Goal: Task Accomplishment & Management: Manage account settings

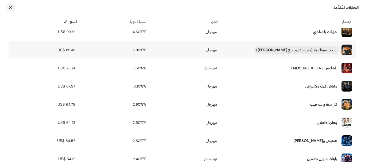
scroll to position [160, 0]
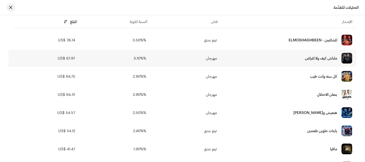
click at [302, 58] on div "ملناش كيف ولا اغراض" at bounding box center [289, 58] width 127 height 11
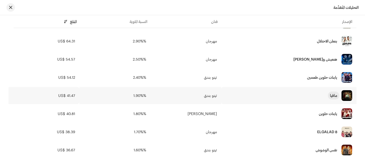
click at [332, 95] on div "مافيا" at bounding box center [333, 96] width 7 height 4
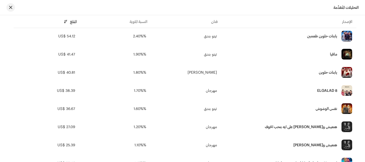
scroll to position [267, 0]
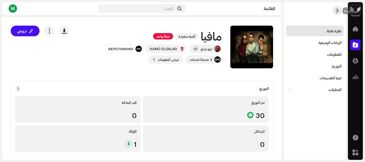
click at [337, 10] on span "button" at bounding box center [337, 11] width 4 height 4
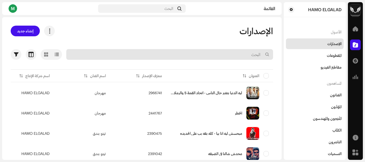
click at [250, 53] on input "text" at bounding box center [169, 54] width 207 height 11
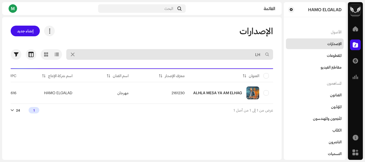
type input "L"
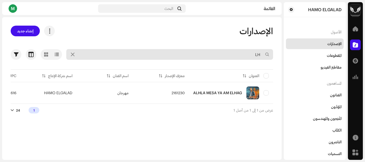
type input "L"
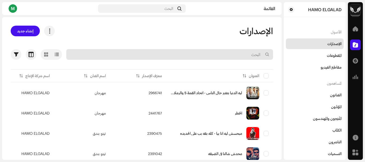
type input "L"
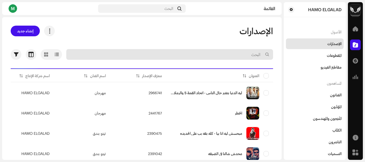
type input "L"
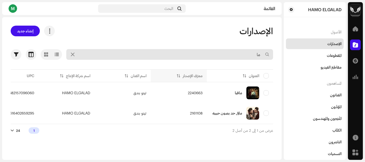
type input "م"
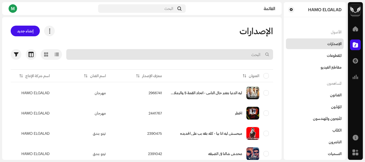
type input "ث"
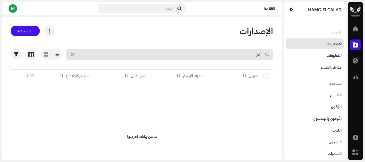
type input "ث"
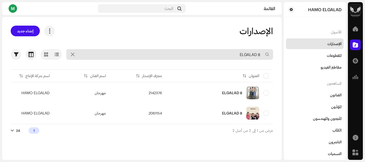
type input "ELGALAD 8"
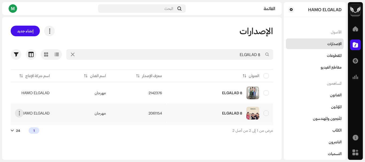
click at [213, 108] on div "ELGALAD 8" at bounding box center [219, 113] width 98 height 13
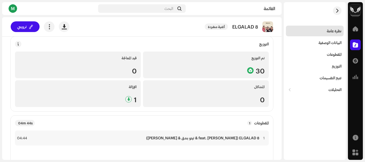
scroll to position [53, 0]
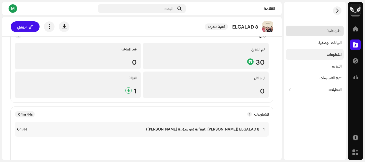
click at [317, 52] on div "المقطوعات" at bounding box center [315, 54] width 58 height 11
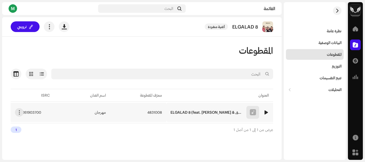
click at [152, 112] on span "4831008" at bounding box center [154, 113] width 15 height 4
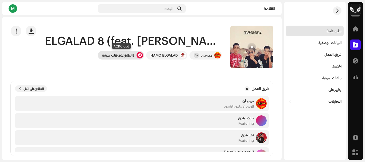
click at [138, 55] on div at bounding box center [140, 55] width 6 height 6
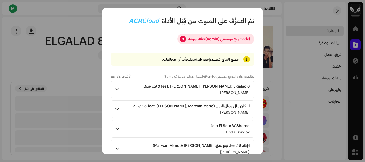
click at [182, 41] on p-badge "8" at bounding box center [183, 39] width 6 height 6
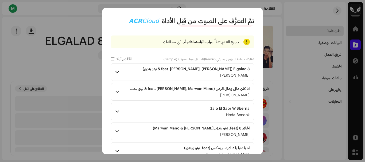
scroll to position [27, 0]
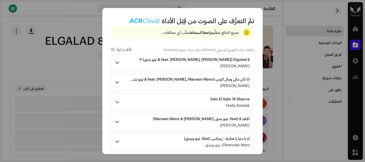
click at [118, 62] on span at bounding box center [116, 63] width 3 height 4
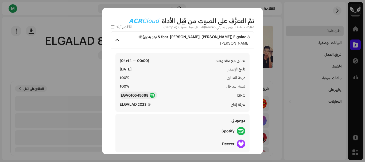
scroll to position [80, 0]
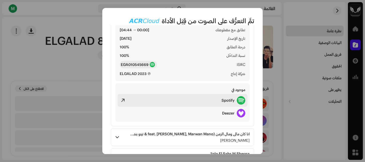
click at [229, 99] on strong "Spotify" at bounding box center [228, 100] width 13 height 4
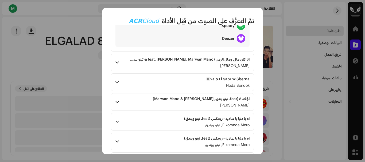
scroll to position [160, 0]
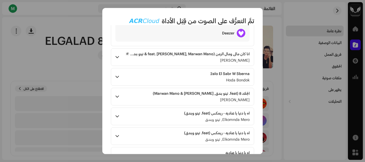
click at [159, 54] on strong "انا كان مالي ومال الزمن (feat. حوده بندق, Marwan Mano & تيتو بندق)" at bounding box center [190, 54] width 120 height 4
click at [122, 55] on p-accordion-header "انا كان مالي ومال الزمن (feat. حوده بندق, Marwan Mano & تيتو بندق) Tito Bondok" at bounding box center [182, 57] width 143 height 18
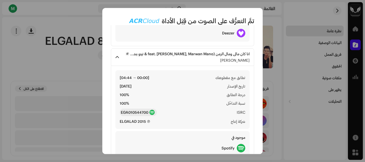
scroll to position [214, 0]
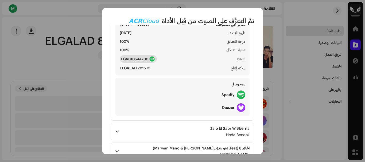
click at [136, 57] on strong "EGA010544700" at bounding box center [135, 58] width 28 height 5
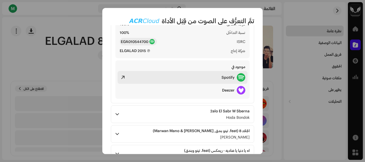
scroll to position [240, 0]
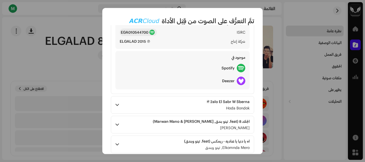
click at [150, 102] on p-accordion-header "2alo El Sabr W Sberna Hoda Bondok" at bounding box center [182, 105] width 143 height 18
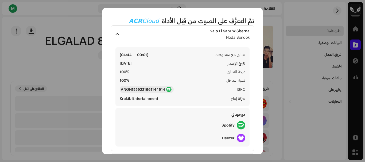
scroll to position [321, 0]
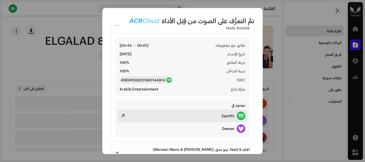
click at [231, 118] on strong "Spotify" at bounding box center [228, 116] width 13 height 4
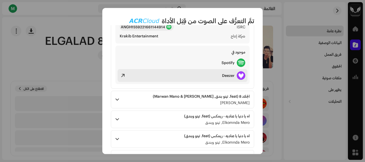
scroll to position [374, 0]
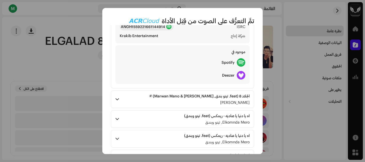
click at [143, 96] on p-accordion-header "الجلاد 8 (feat. تيتو بندق, Marwan Mano & حوده بندق) Tito Bondok" at bounding box center [182, 100] width 143 height 18
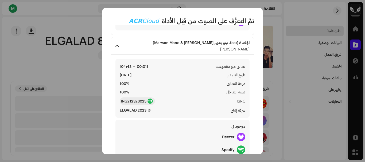
scroll to position [454, 0]
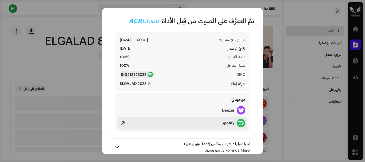
click at [222, 122] on strong "Spotify" at bounding box center [228, 123] width 13 height 4
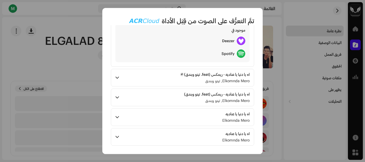
scroll to position [524, 0]
click at [169, 130] on p-accordion-header "اه يا دنيا يا عناديه Elkomnda Mero" at bounding box center [182, 137] width 143 height 18
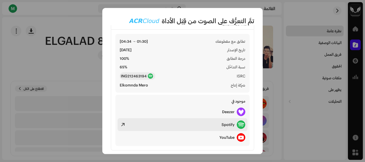
scroll to position [645, 0]
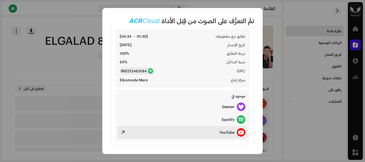
click at [125, 130] on span at bounding box center [123, 132] width 6 height 6
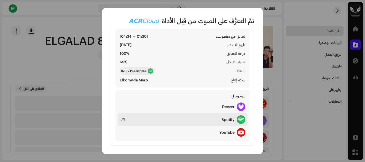
click at [124, 119] on span at bounding box center [123, 120] width 6 height 6
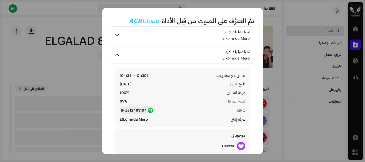
scroll to position [592, 0]
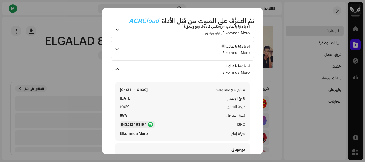
click at [186, 53] on p-accordion-header "اه يا دنيا يا عناديه Elkomnda Mero" at bounding box center [182, 50] width 143 height 18
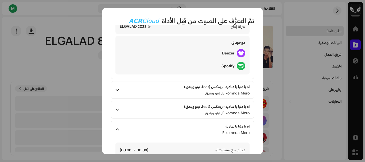
scroll to position [538, 0]
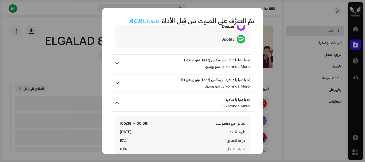
click at [156, 83] on p-accordion-header "اه يا دنيا يا عناديه - ريمكس (feat. تيتو وبندق) Elkomnda Mero, تيتو وبندق" at bounding box center [182, 83] width 143 height 18
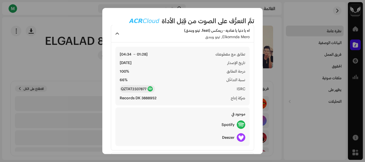
scroll to position [618, 0]
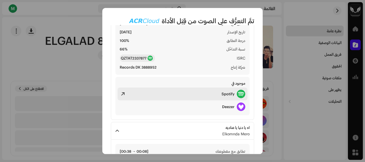
click at [232, 93] on strong "Spotify" at bounding box center [228, 94] width 13 height 4
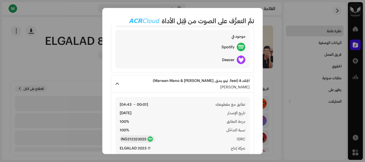
scroll to position [351, 0]
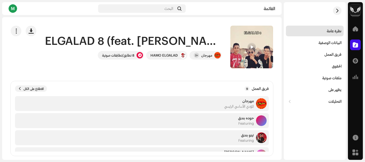
click at [78, 55] on div "تمَّ التعرُّف على الصوت من قِبَل الأداة إعادة توزيع موسيقي (Remix)/عيَّنة صوتية…" at bounding box center [182, 81] width 365 height 162
click at [19, 33] on span "button" at bounding box center [16, 31] width 5 height 4
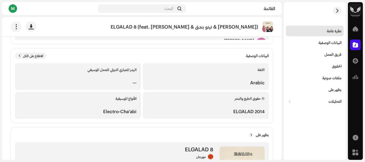
scroll to position [73, 0]
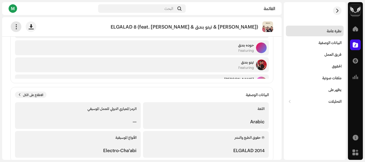
click at [18, 28] on span "button" at bounding box center [16, 27] width 5 height 4
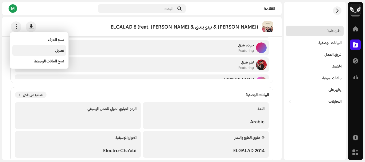
click at [52, 48] on div "تعديل" at bounding box center [39, 50] width 50 height 4
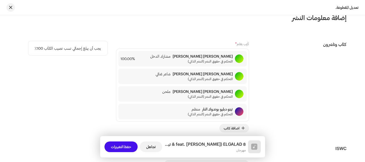
scroll to position [1466, 0]
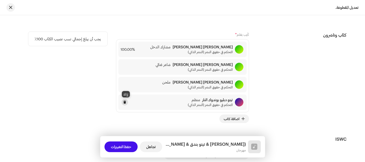
click at [126, 103] on span at bounding box center [124, 102] width 3 height 4
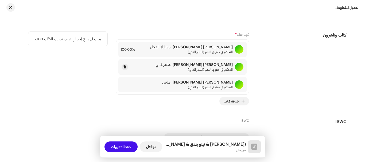
click at [198, 68] on font "التحكم في حقوق النشر (النشر الذاتي)" at bounding box center [210, 70] width 45 height 4
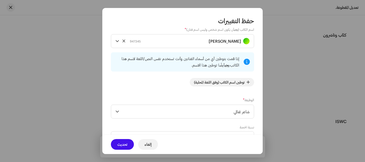
scroll to position [0, 0]
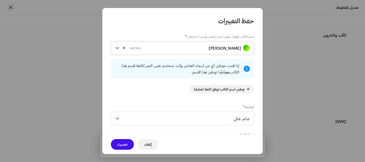
click at [209, 48] on strong "[PERSON_NAME]" at bounding box center [225, 47] width 32 height 13
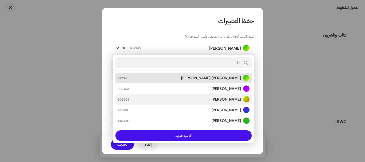
type input "H"
click at [211, 99] on strong "[PERSON_NAME]" at bounding box center [226, 99] width 30 height 5
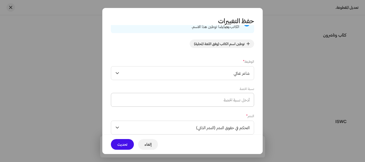
scroll to position [53, 0]
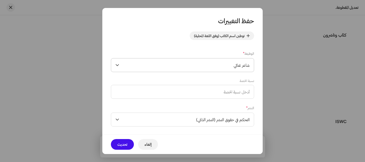
click at [211, 65] on span "شاعر غنائي" at bounding box center [185, 65] width 128 height 13
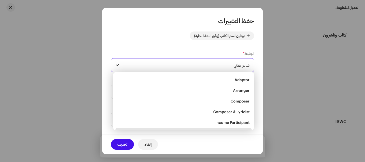
scroll to position [9, 0]
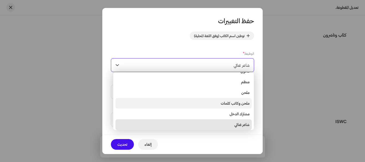
click at [229, 104] on font "ملحن وكاتب كلمات" at bounding box center [235, 103] width 29 height 5
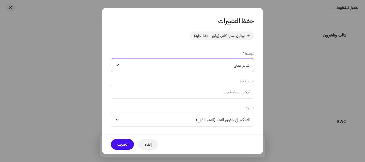
scroll to position [60, 0]
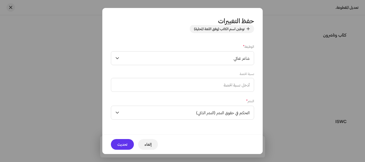
click at [120, 144] on span "تحديث" at bounding box center [122, 144] width 10 height 11
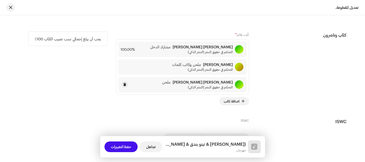
click at [170, 84] on font "ملحن" at bounding box center [166, 82] width 8 height 5
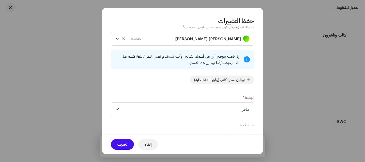
scroll to position [0, 0]
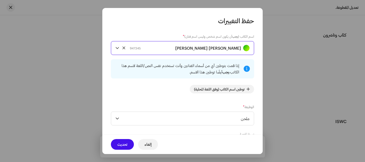
click at [200, 45] on strong "محمد علي أحمد أحمد الجلاد" at bounding box center [208, 47] width 66 height 13
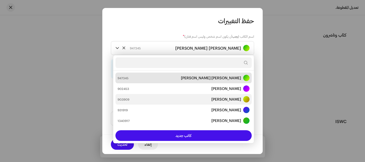
click at [211, 99] on font "Al Hussein Muhammad Ahmed Al Sayyid Ahmed" at bounding box center [226, 99] width 30 height 5
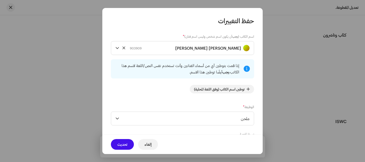
click at [146, 144] on font "إلغاء" at bounding box center [148, 144] width 7 height 5
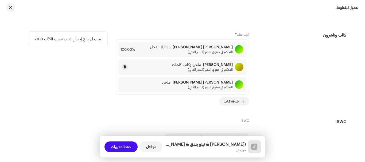
click at [203, 65] on strong "[PERSON_NAME]" at bounding box center [218, 65] width 30 height 4
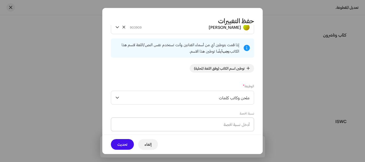
scroll to position [53, 0]
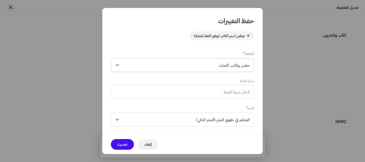
click at [207, 66] on span "ملحن وكاتب كلمات" at bounding box center [185, 65] width 128 height 13
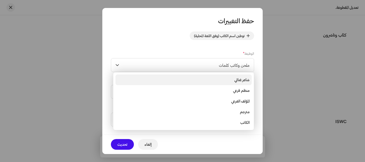
click at [230, 82] on li "شاعر غنائي" at bounding box center [183, 80] width 136 height 11
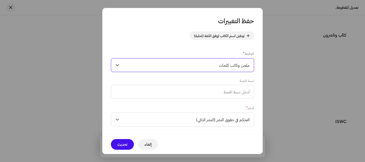
scroll to position [34, 0]
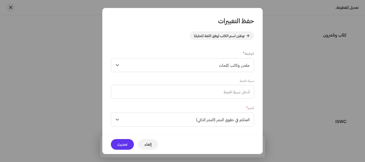
click at [124, 143] on font "تحديث" at bounding box center [122, 144] width 10 height 5
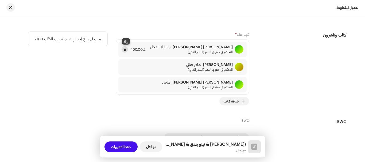
click at [124, 48] on span at bounding box center [124, 49] width 3 height 4
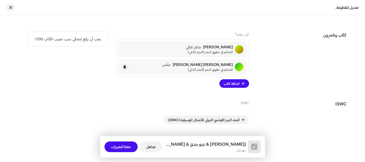
click at [170, 67] on font "ملحن" at bounding box center [166, 64] width 8 height 5
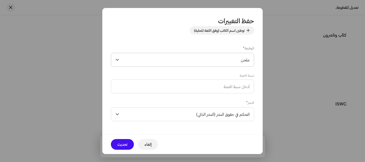
scroll to position [60, 0]
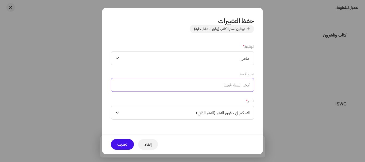
click at [207, 83] on input at bounding box center [182, 85] width 143 height 14
type input "100.00"
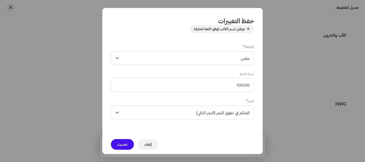
click at [113, 149] on div "إلغاء تحديث" at bounding box center [182, 145] width 160 height 20
click at [122, 146] on font "تحديث" at bounding box center [122, 144] width 10 height 5
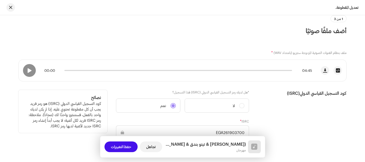
scroll to position [53, 0]
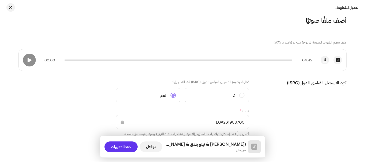
click at [127, 145] on font "حفظ التغييرات" at bounding box center [121, 147] width 20 height 5
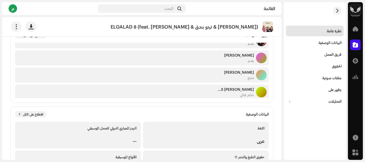
scroll to position [68, 0]
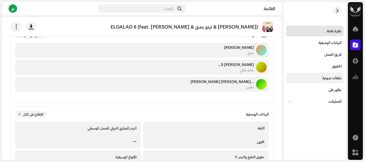
click at [333, 77] on div "ملفات صوتية" at bounding box center [331, 78] width 19 height 4
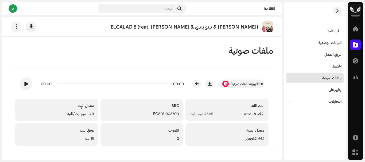
click at [165, 112] on div "EGA261903700" at bounding box center [142, 114] width 75 height 6
copy div "EGA261903700"
click at [173, 50] on div "ملفات صوتية" at bounding box center [142, 50] width 262 height 11
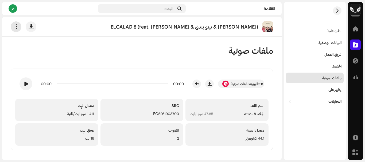
click at [19, 26] on button "button" at bounding box center [16, 26] width 11 height 11
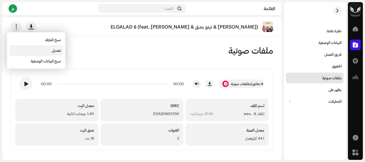
click at [51, 49] on div "تعديل" at bounding box center [36, 50] width 50 height 4
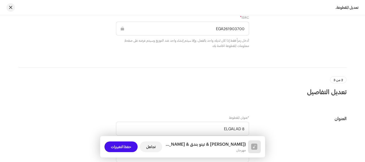
scroll to position [174, 0]
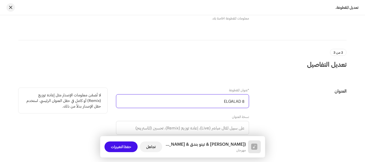
click at [212, 101] on input "ELGALAD 8" at bounding box center [182, 101] width 133 height 14
type input "R"
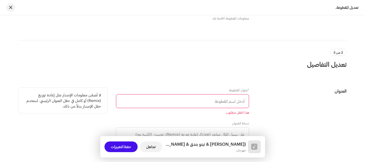
type input "R"
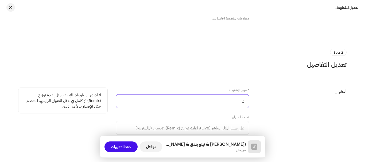
type input "ق"
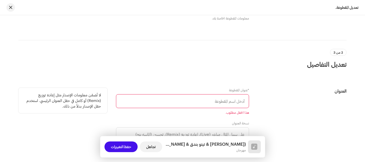
paste input "قالو الصبر وصبرنا وبعد الصبر ايه تانى"
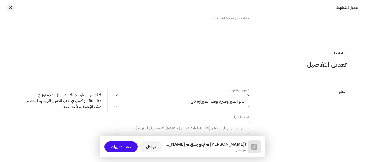
drag, startPoint x: 218, startPoint y: 103, endPoint x: 185, endPoint y: 108, distance: 33.7
click at [185, 108] on input "قالو الصبر وصبرنا وبعد الصبر ايه تانى" at bounding box center [182, 101] width 133 height 14
click at [194, 101] on input "قالو الصبر وصبرنا - الجلاد 8" at bounding box center [182, 101] width 133 height 14
paste input "انا رايح مش راجع"
drag, startPoint x: 205, startPoint y: 103, endPoint x: 216, endPoint y: 104, distance: 11.0
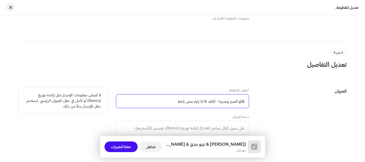
click at [217, 104] on input "قالو الصبر وصبرنا - الجلاد 8 انا رايح مش راجع" at bounding box center [182, 101] width 133 height 14
click at [179, 100] on input "قالو الصبر وصبرنا -انا رايح مش راجع" at bounding box center [182, 101] width 133 height 14
drag, startPoint x: 192, startPoint y: 103, endPoint x: 217, endPoint y: 103, distance: 25.1
click at [217, 103] on input "قالو الصبر وصبرنا -انا رايح مش راجع الجلاد 8" at bounding box center [182, 101] width 133 height 14
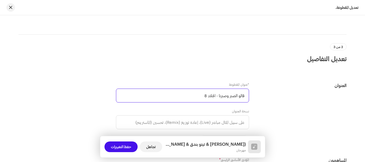
scroll to position [240, 0]
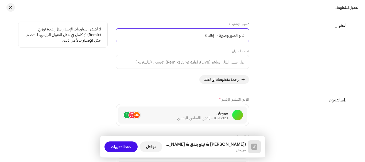
click at [211, 36] on input "قالو الصبر وصبرنا - الجلاد 8" at bounding box center [182, 35] width 133 height 14
click at [200, 37] on input "قالو الصبر وصبرنا - الجلاد 8" at bounding box center [182, 35] width 133 height 14
click at [236, 36] on input "قالو الصبر وصبرنا - الجلاد 8" at bounding box center [182, 35] width 133 height 14
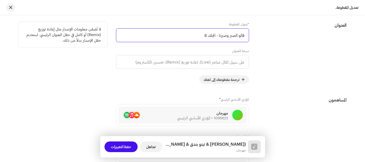
click at [236, 36] on input "قالو الصبر وصبرنا - الجلاد 8" at bounding box center [182, 35] width 133 height 14
click at [222, 36] on input "قالو الصبر وصبرنا - الجلاد 8" at bounding box center [182, 35] width 133 height 14
click at [220, 36] on input "قالو الصبر وصبرنا - الجلاد 8" at bounding box center [182, 35] width 133 height 14
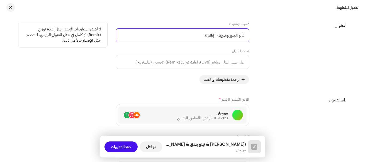
click at [222, 36] on input "قالو الصبر وصبرنا - الجلاد 8" at bounding box center [182, 35] width 133 height 14
click at [233, 35] on input "قالو الصبر وصبرنا - الجلاد 8" at bounding box center [182, 35] width 133 height 14
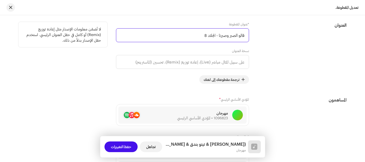
click at [233, 35] on input "قالو الصبر وصبرنا - الجلاد 8" at bounding box center [182, 35] width 133 height 14
drag, startPoint x: 220, startPoint y: 34, endPoint x: 246, endPoint y: 35, distance: 26.2
click at [246, 35] on input "قالو الصبر وصبرنا - الجلاد 8" at bounding box center [182, 35] width 133 height 14
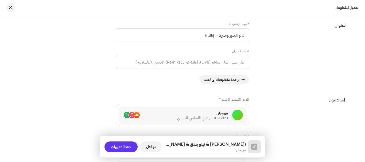
type input "قالو الصبر وصبرنا - الجلاد 8"
click at [124, 149] on span "حفظ التغييرات" at bounding box center [121, 147] width 20 height 11
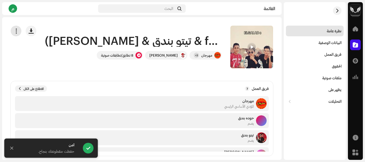
click at [18, 30] on span "button" at bounding box center [16, 31] width 5 height 4
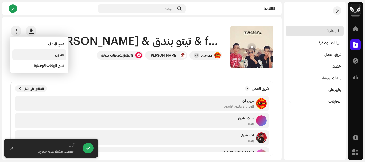
click at [44, 55] on div "تعديل" at bounding box center [39, 55] width 50 height 4
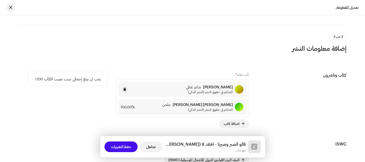
scroll to position [1416, 0]
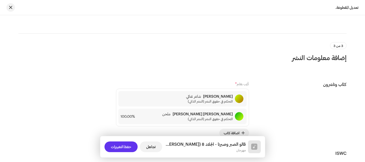
click at [125, 144] on span "حفظ التغييرات" at bounding box center [121, 147] width 20 height 11
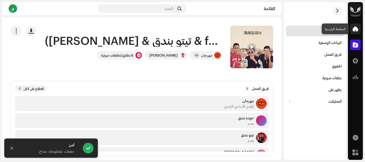
click at [353, 28] on span at bounding box center [355, 29] width 5 height 4
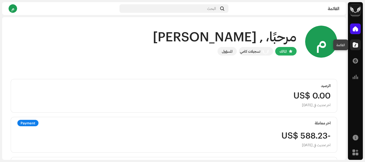
click at [354, 46] on span at bounding box center [355, 45] width 5 height 4
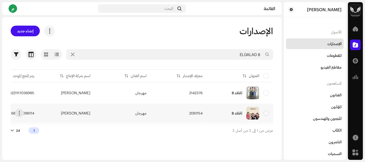
click at [181, 114] on td "2061154" at bounding box center [179, 113] width 56 height 19
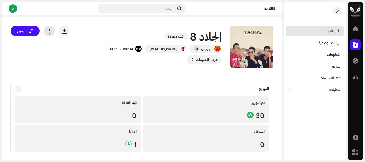
click at [49, 32] on span "button" at bounding box center [49, 31] width 5 height 4
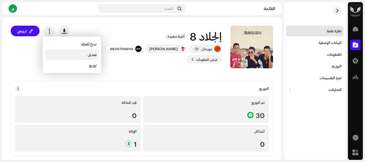
click at [82, 57] on div "تعديل" at bounding box center [72, 54] width 54 height 11
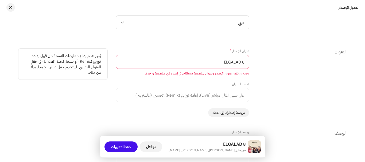
scroll to position [374, 0]
click at [196, 61] on input "ELGALAD 8" at bounding box center [182, 62] width 133 height 14
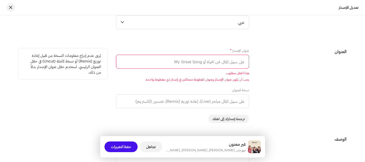
paste input "قالو الصبر وصبرنا"
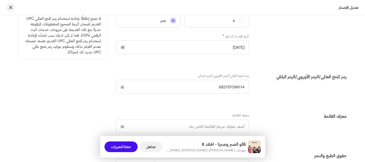
scroll to position [882, 0]
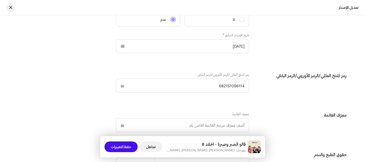
type input "قالو الصبر وصبرنا - الجلاد 8"
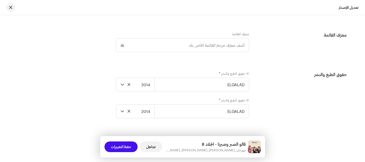
scroll to position [976, 0]
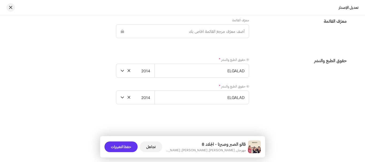
click at [117, 147] on font "حفظ التغييرات" at bounding box center [121, 147] width 20 height 5
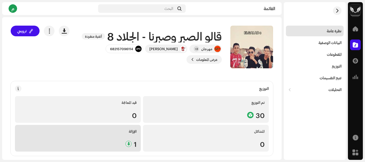
click at [102, 138] on div "الإزالة 1" at bounding box center [78, 138] width 126 height 27
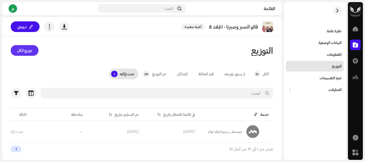
click at [22, 52] on span "توزيع الكل" at bounding box center [24, 50] width 15 height 11
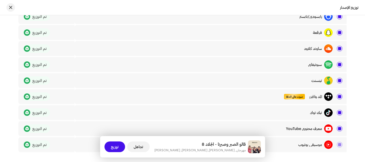
scroll to position [428, 0]
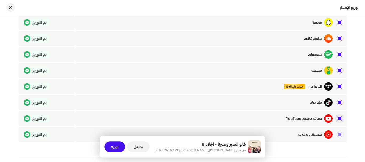
click at [339, 119] on input "checkbox" at bounding box center [339, 118] width 5 height 5
checkbox input "false"
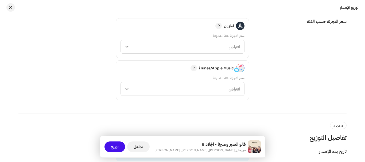
scroll to position [726, 0]
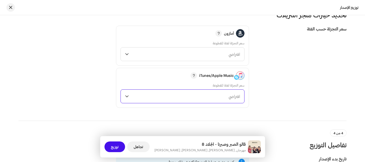
click at [205, 97] on span "افتراضي" at bounding box center [185, 96] width 109 height 13
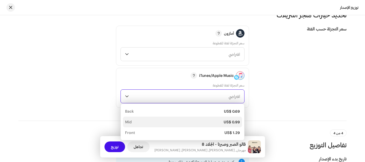
click at [222, 121] on div "US$ 0.99 Mid" at bounding box center [182, 121] width 115 height 5
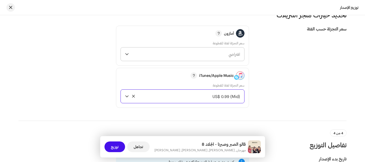
click at [225, 55] on span "افتراضي" at bounding box center [185, 54] width 109 height 13
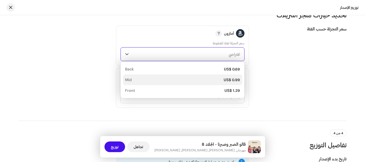
click at [232, 78] on div "US$ 0.99" at bounding box center [232, 79] width 16 height 5
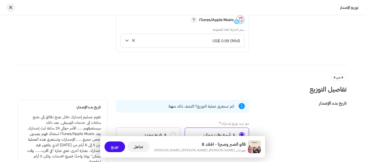
scroll to position [860, 0]
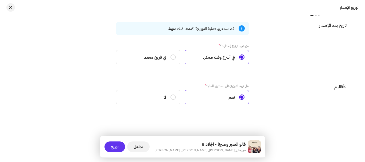
click at [119, 145] on button "توزيع" at bounding box center [114, 147] width 21 height 11
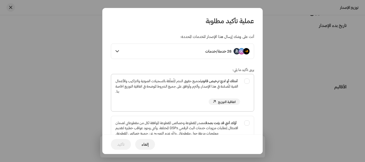
click at [246, 81] on div "أمتلك أو لديّ ترخيص قانوني لجميع حقوق النشر المُتعلّقة بالتسجيلات الصوتية والتر…" at bounding box center [182, 91] width 143 height 35
checkbox input "true"
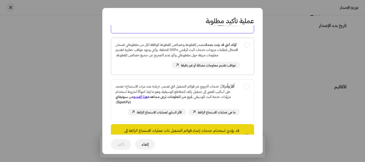
scroll to position [80, 0]
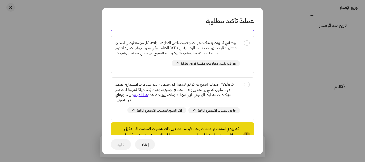
click at [247, 40] on div "أؤكد أنني قد بيّنت بصدق مصدر المقطوعة وخصائص المقطوعة الموافقة لكل من مقطوعاتي …" at bounding box center [182, 53] width 143 height 35
checkbox input "true"
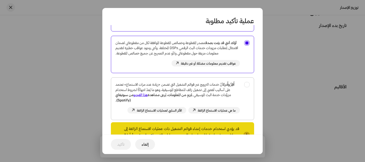
click at [247, 91] on div "أُقِرُّ وأُدرك أنَّ خدمات الترويج عبر قوائم التشغيل التي تضمن «زيادة عدد مرات ا…" at bounding box center [182, 98] width 143 height 40
checkbox input "true"
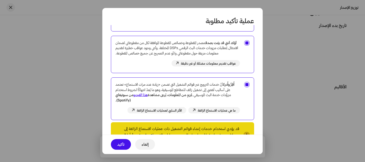
scroll to position [107, 0]
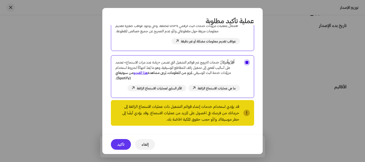
click at [122, 148] on span "تأكيد" at bounding box center [120, 144] width 7 height 11
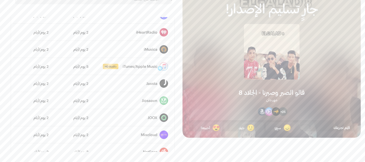
scroll to position [38, 0]
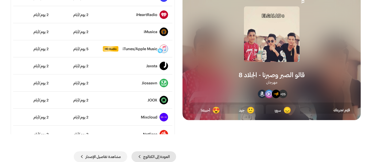
click at [165, 154] on span "العودة إلى الكتالوج" at bounding box center [156, 157] width 26 height 11
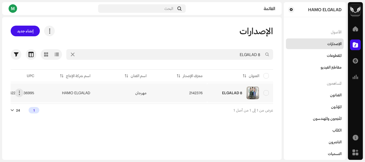
click at [188, 93] on td "2142376" at bounding box center [179, 92] width 56 height 19
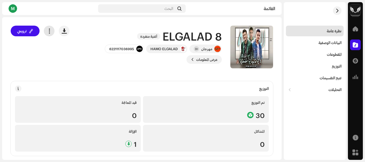
click at [49, 34] on button "button" at bounding box center [49, 31] width 11 height 11
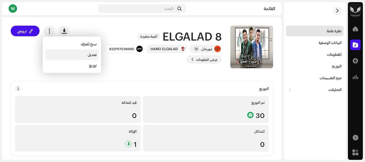
click at [91, 55] on span "تعديل" at bounding box center [92, 55] width 9 height 4
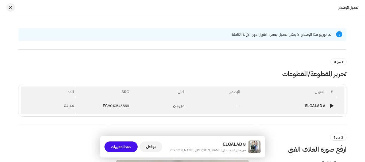
click at [201, 103] on td "—" at bounding box center [214, 105] width 55 height 17
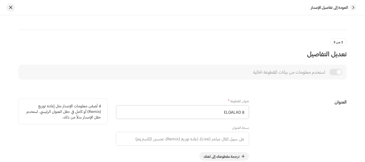
scroll to position [107, 0]
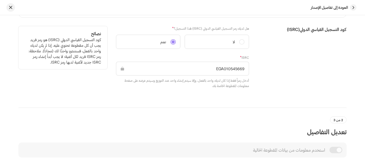
click at [235, 69] on input "EGA010545669" at bounding box center [182, 69] width 133 height 14
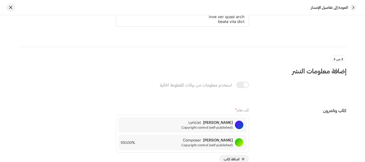
scroll to position [1523, 0]
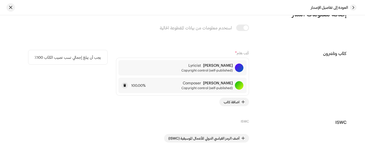
click at [203, 84] on strong "[PERSON_NAME]" at bounding box center [218, 83] width 30 height 4
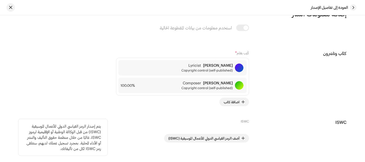
click at [248, 137] on div "ISWC أضف الرمز القياسي الدولي للأعمال الموسيقية (ISWC)" at bounding box center [182, 131] width 133 height 24
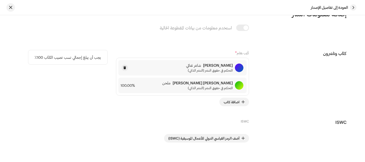
click at [186, 68] on div "Muhammad Ali Muhammad Ali شاعر غنائي التحكم في حقوق النشر (النشر الذاتي)" at bounding box center [209, 67] width 47 height 9
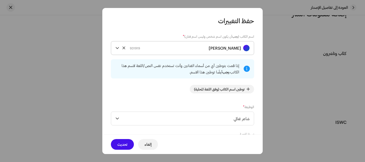
click at [209, 47] on strong "[PERSON_NAME]" at bounding box center [225, 47] width 32 height 13
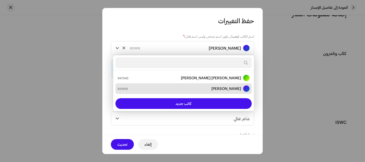
type input "ا"
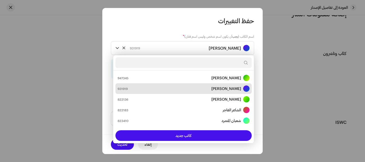
type input "ا"
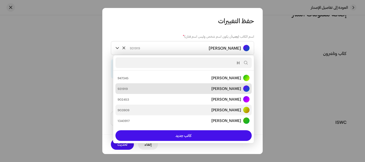
type input "H"
click at [211, 112] on strong "[PERSON_NAME]" at bounding box center [226, 109] width 30 height 5
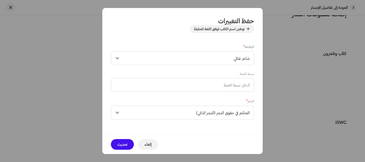
scroll to position [60, 0]
click at [119, 144] on font "تحديث" at bounding box center [122, 144] width 10 height 5
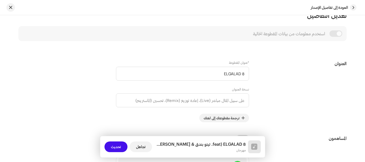
scroll to position [224, 0]
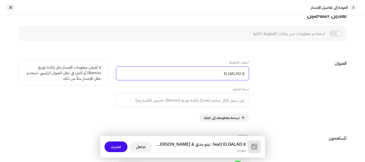
click at [220, 77] on input "ELGALAD 8" at bounding box center [182, 74] width 133 height 14
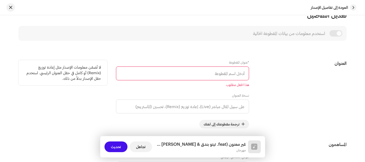
paste input "اه يادنيا ياعنديه"
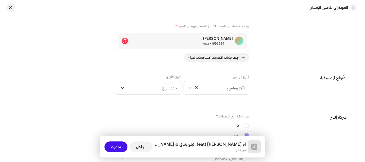
type input "اه يادنيا ياعنديه"
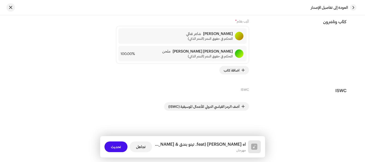
scroll to position [1560, 0]
click at [110, 147] on button "تحديث" at bounding box center [115, 147] width 23 height 11
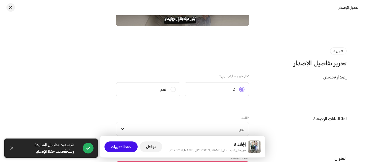
scroll to position [374, 0]
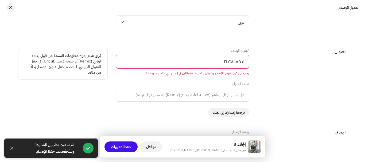
click at [200, 59] on input "ELGALAD 8" at bounding box center [182, 62] width 133 height 14
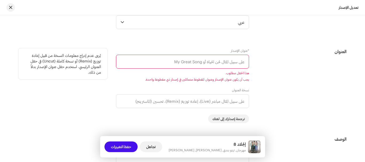
paste input "اه يادنيا ياعنديه"
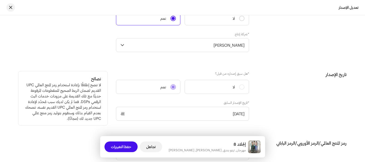
scroll to position [855, 0]
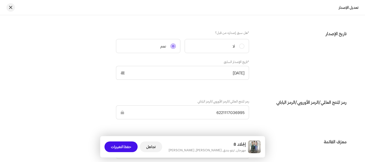
type input "اه يادنيا ياعنديه"
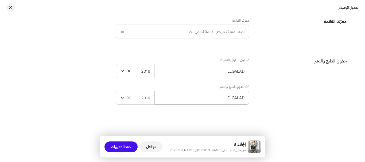
scroll to position [976, 0]
click at [119, 146] on font "حفظ التغييرات" at bounding box center [121, 147] width 20 height 5
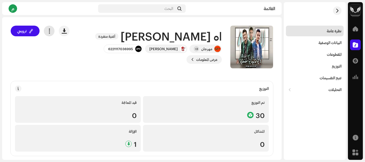
click at [49, 29] on span "button" at bounding box center [49, 31] width 5 height 4
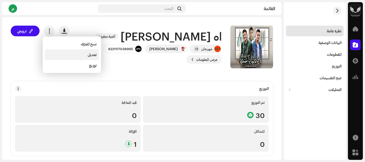
click at [75, 53] on div "تعديل" at bounding box center [72, 55] width 50 height 4
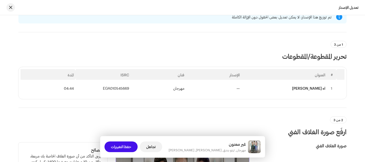
scroll to position [27, 0]
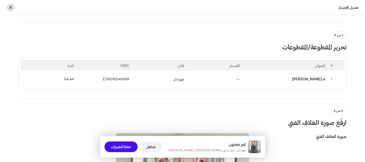
click at [9, 6] on button "button" at bounding box center [10, 7] width 9 height 9
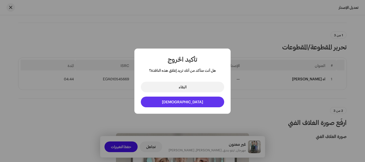
click at [174, 101] on button "الخروج" at bounding box center [182, 102] width 83 height 11
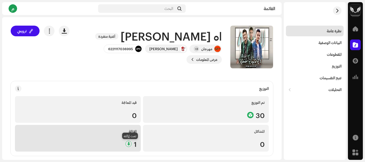
click at [131, 143] on div at bounding box center [128, 144] width 6 height 6
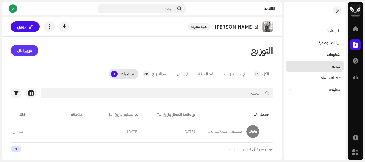
click at [32, 51] on button "توزيع الكل" at bounding box center [25, 50] width 28 height 11
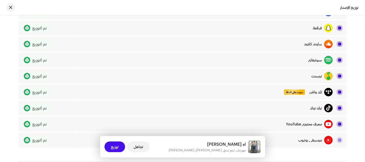
scroll to position [481, 0]
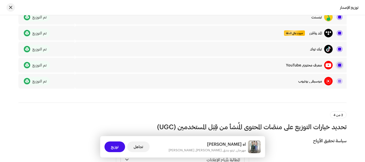
click at [339, 65] on input "checkbox" at bounding box center [339, 65] width 5 height 5
checkbox input "false"
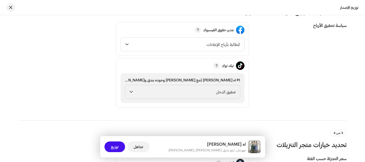
scroll to position [570, 0]
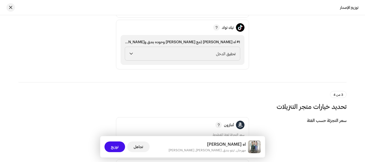
scroll to position [721, 0]
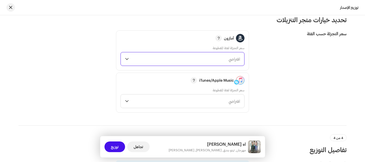
click at [213, 62] on span "افتراضي" at bounding box center [185, 58] width 109 height 13
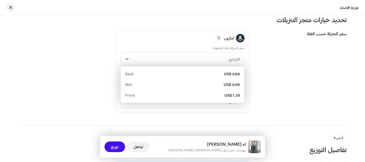
click at [222, 82] on li "US$ 0.99 Mid" at bounding box center [182, 84] width 119 height 11
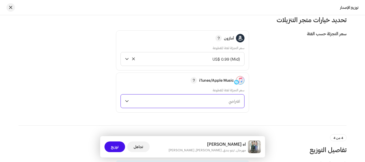
click at [225, 98] on span "افتراضي" at bounding box center [185, 101] width 109 height 13
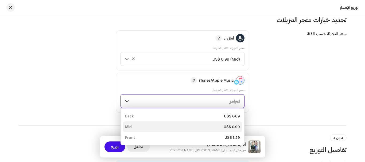
click at [234, 126] on div "US$ 0.99" at bounding box center [232, 126] width 16 height 5
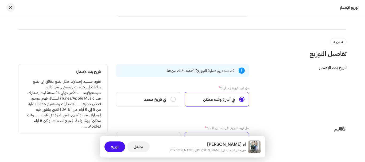
scroll to position [828, 0]
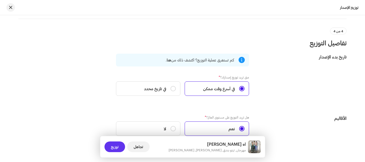
click at [119, 150] on button "توزيع" at bounding box center [114, 147] width 21 height 11
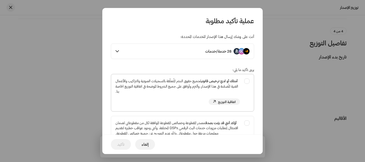
click at [246, 83] on div "أمتلك أو لديّ ترخيص قانوني لجميع حقوق النشر المُتعلّقة بالتسجيلات الصوتية والتر…" at bounding box center [182, 91] width 143 height 35
checkbox input "true"
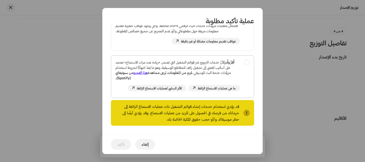
scroll to position [107, 0]
click at [247, 60] on div "أُقِرُّ وأُدرك أنَّ خدمات الترويج عبر قوائم التشغيل التي تضمن «زيادة عدد مرات ا…" at bounding box center [182, 76] width 143 height 40
checkbox input "true"
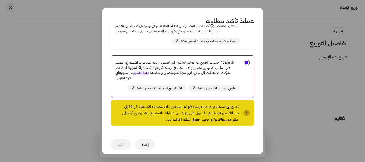
scroll to position [81, 0]
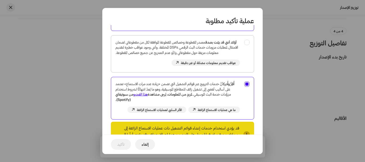
click at [248, 40] on div "أؤكد أنني قد بيّنت بصدق مصدر المقطوعة وخصائص المقطوعة الموافقة لكل من مقطوعاتي …" at bounding box center [182, 53] width 143 height 35
checkbox input "true"
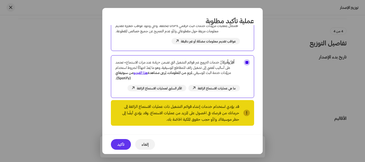
scroll to position [107, 0]
click at [116, 146] on button "تأكيد" at bounding box center [121, 144] width 20 height 11
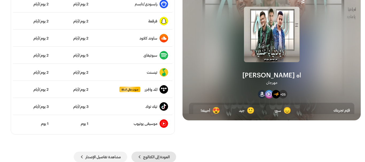
scroll to position [38, 0]
click at [166, 158] on span "العودة إلى الكتالوج" at bounding box center [156, 157] width 26 height 11
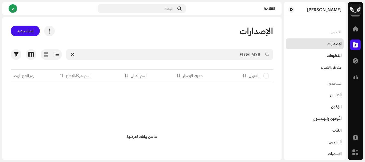
click at [75, 54] on icon at bounding box center [73, 54] width 4 height 4
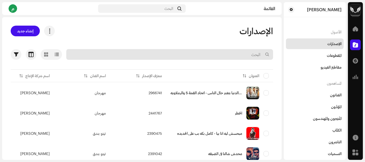
click at [231, 57] on input "text" at bounding box center [169, 54] width 207 height 11
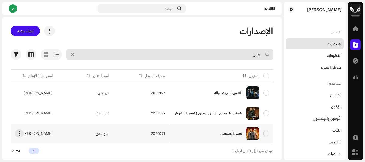
type input "نفس"
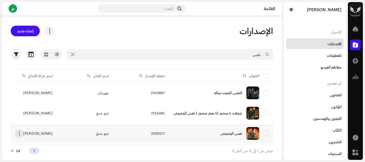
click at [197, 134] on div "نفس الوشوش" at bounding box center [220, 133] width 95 height 13
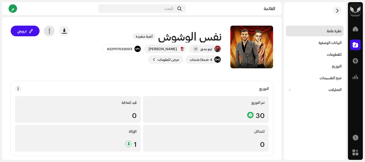
click at [52, 33] on span "button" at bounding box center [49, 31] width 5 height 4
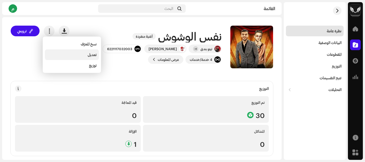
click at [83, 56] on div "تعديل" at bounding box center [72, 55] width 50 height 4
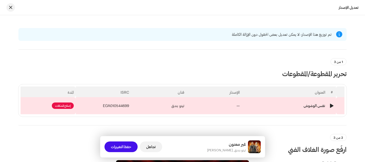
click at [67, 107] on span "إصلاح المشكلات" at bounding box center [63, 106] width 22 height 6
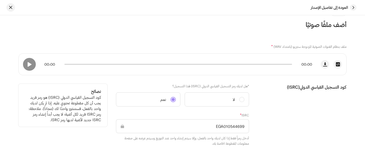
scroll to position [80, 0]
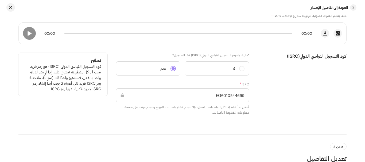
click at [225, 94] on input "EGA010544699" at bounding box center [182, 95] width 133 height 14
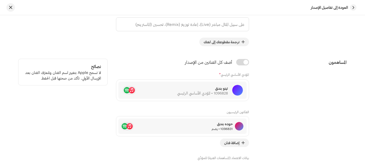
scroll to position [294, 0]
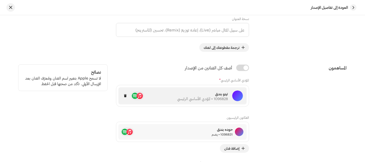
click at [220, 97] on font "1096828 • المؤدي الأساسي الرئيسي" at bounding box center [202, 98] width 51 height 5
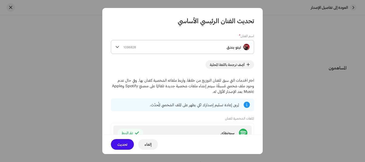
click at [195, 45] on div "تيتو بندق 1096828" at bounding box center [186, 46] width 126 height 13
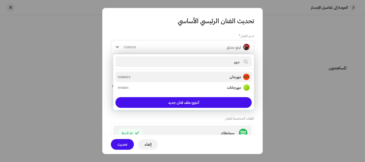
type input "مهر"
click at [223, 80] on div "مهرجان 1096823" at bounding box center [184, 77] width 132 height 6
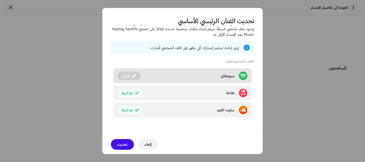
scroll to position [57, 0]
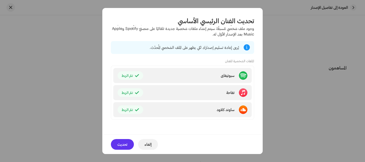
click at [118, 143] on font "تحديث" at bounding box center [122, 144] width 10 height 5
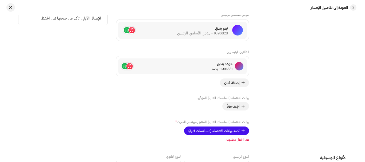
scroll to position [374, 0]
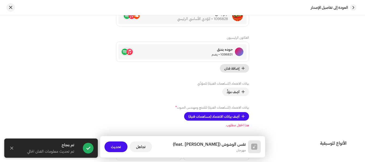
click at [229, 69] on font "إضافة فنان" at bounding box center [231, 68] width 15 height 4
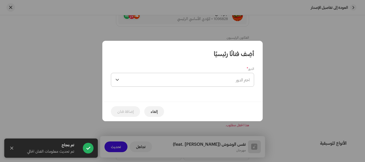
click at [230, 79] on span "اختر الدور" at bounding box center [185, 79] width 128 height 13
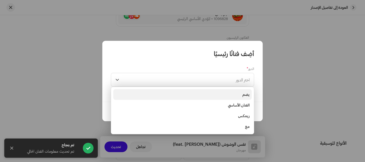
click at [238, 92] on li "يضم" at bounding box center [182, 94] width 138 height 11
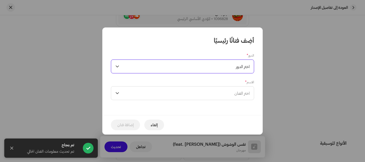
click at [238, 92] on font "اختر الفنان" at bounding box center [241, 93] width 15 height 5
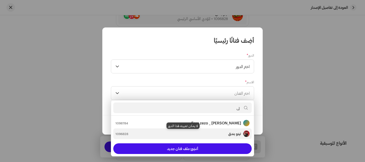
type input "تي"
click at [245, 133] on img "تيتو بندق" at bounding box center [246, 134] width 6 height 6
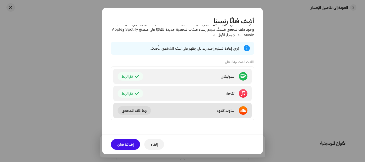
scroll to position [84, 0]
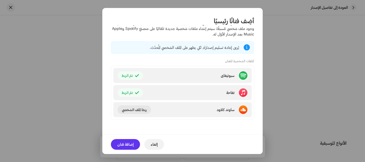
click at [125, 146] on font "إضافة فنان" at bounding box center [125, 144] width 16 height 5
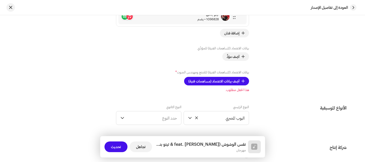
scroll to position [428, 0]
click at [216, 77] on span "أضِف بيانات الاعتماد (مساهمات فنية)" at bounding box center [213, 80] width 51 height 11
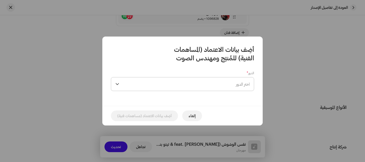
click at [207, 83] on span "اختر الدور" at bounding box center [185, 83] width 128 height 13
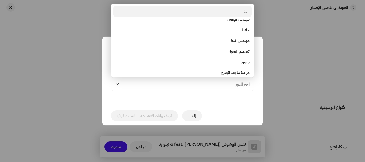
scroll to position [171, 0]
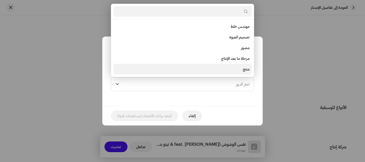
click at [227, 67] on li "منتج" at bounding box center [182, 69] width 138 height 11
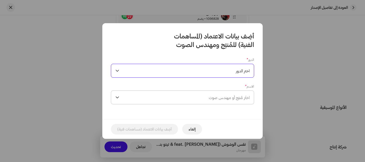
click at [219, 97] on span "اختَر مُنتِج أو مهندس صوت" at bounding box center [229, 97] width 41 height 5
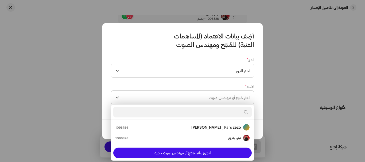
type input "ا"
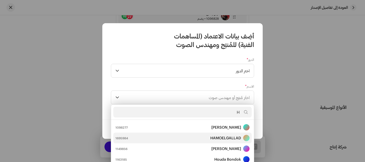
type input "H"
click at [194, 138] on div "HAMOELGALLAD 1695984" at bounding box center [182, 138] width 134 height 6
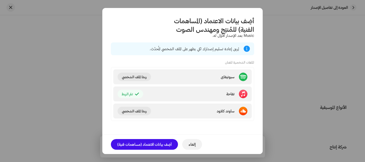
scroll to position [93, 0]
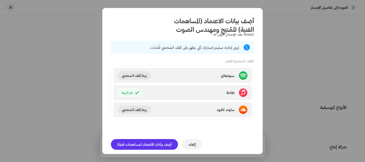
click at [151, 142] on font "أضِف بيانات الاعتماد (مساهمات فنية)" at bounding box center [144, 144] width 54 height 5
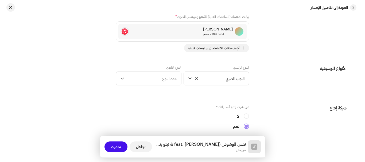
scroll to position [481, 0]
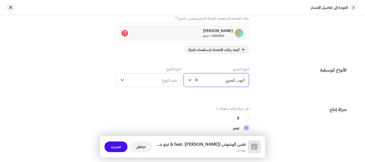
click at [223, 83] on span "البوب ​​المصري" at bounding box center [219, 79] width 51 height 13
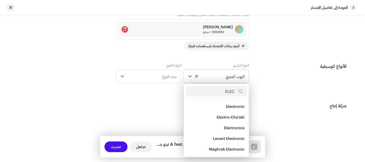
scroll to position [76, 0]
type input "ELECT"
click at [230, 118] on span "Electro-Cha'abi" at bounding box center [231, 117] width 28 height 5
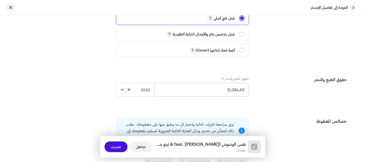
scroll to position [725, 0]
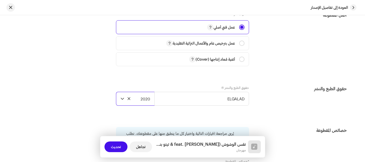
click at [149, 98] on font "2020" at bounding box center [146, 98] width 10 height 5
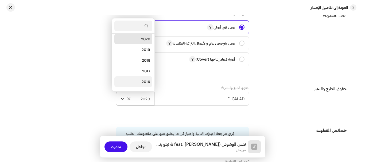
scroll to position [73, 0]
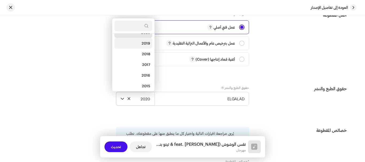
click at [148, 44] on span "2019" at bounding box center [146, 43] width 9 height 5
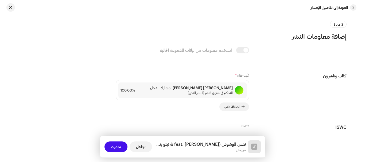
scroll to position [1153, 0]
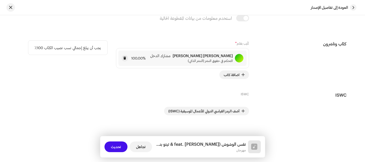
click at [218, 62] on font "التحكم في حقوق النشر (النشر الذاتي)" at bounding box center [210, 61] width 45 height 4
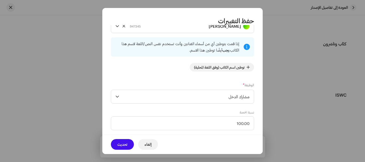
scroll to position [53, 0]
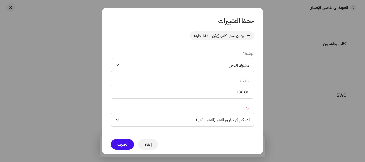
click at [215, 61] on span "مشارك الدخل" at bounding box center [185, 65] width 128 height 13
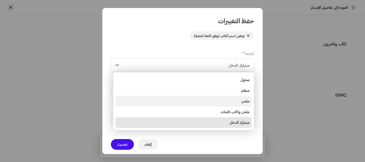
click at [235, 99] on li "ملحن" at bounding box center [183, 101] width 136 height 11
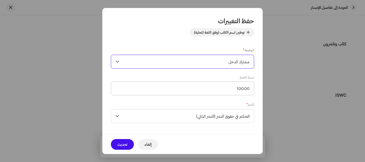
scroll to position [60, 0]
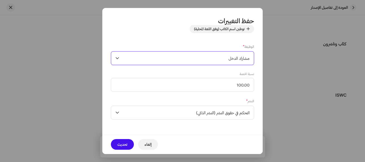
click at [229, 60] on font "مشارك الدخل" at bounding box center [238, 58] width 21 height 5
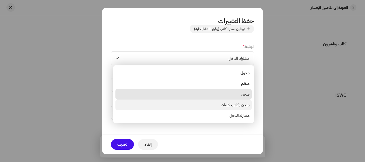
click at [233, 107] on font "ملحن وكاتب كلمات" at bounding box center [235, 105] width 29 height 5
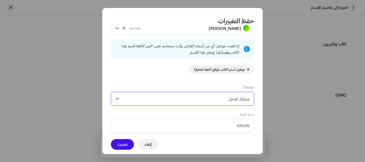
scroll to position [27, 0]
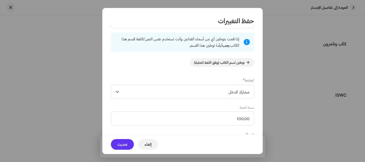
click at [122, 145] on font "تحديث" at bounding box center [122, 144] width 10 height 5
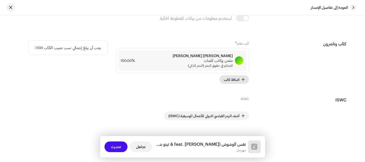
click at [235, 77] on font "اضافة كاتب" at bounding box center [232, 79] width 16 height 4
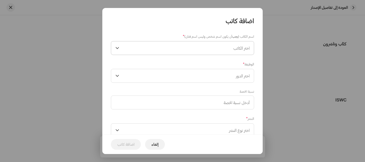
click at [228, 50] on span "اختر الكاتب" at bounding box center [185, 47] width 128 height 13
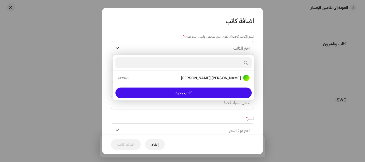
type input "A"
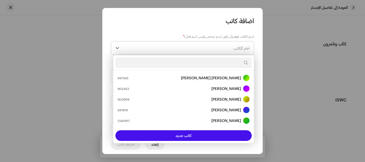
type input "A"
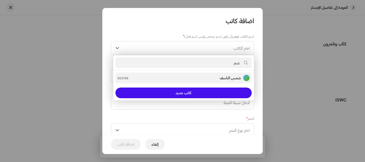
type input "شم"
click at [218, 76] on div "شمس الناسف 823748" at bounding box center [184, 78] width 132 height 6
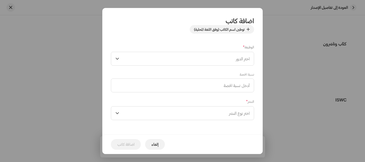
scroll to position [60, 0]
click at [222, 110] on span "اختر نوع النشر" at bounding box center [185, 112] width 128 height 13
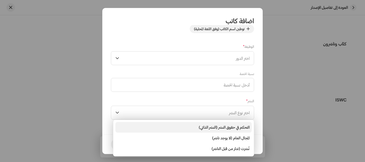
click at [227, 125] on font "التحكم في حقوق النشر (النشر الذاتي)" at bounding box center [224, 127] width 51 height 5
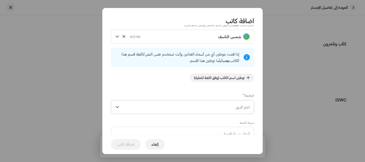
scroll to position [7, 0]
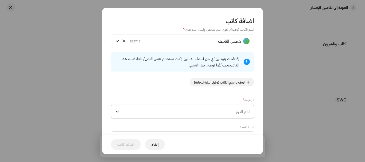
click at [235, 112] on span "اختر الدور" at bounding box center [185, 111] width 128 height 13
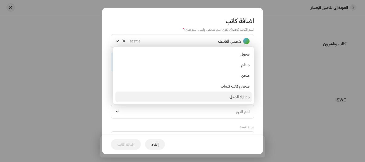
scroll to position [9, 0]
click at [236, 101] on font "شاعر غنائي" at bounding box center [241, 99] width 15 height 5
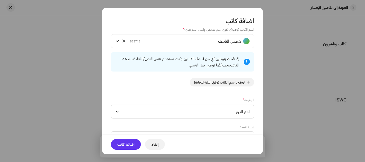
click at [122, 145] on font "اضافة كاتب" at bounding box center [125, 144] width 17 height 5
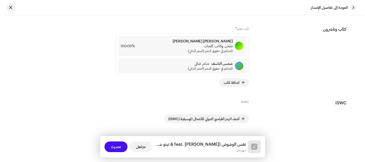
scroll to position [1175, 0]
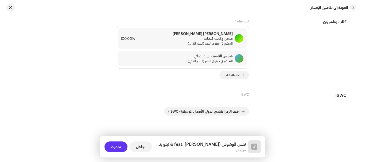
click at [112, 149] on span "تحديث" at bounding box center [116, 147] width 10 height 11
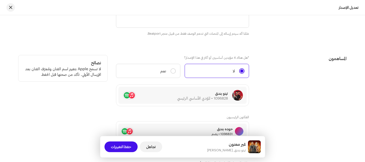
scroll to position [534, 0]
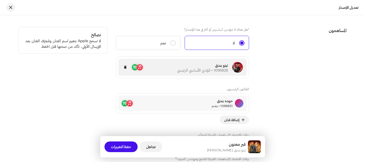
click at [221, 70] on span "1096828 • المؤدي الأساسي الرئيسي" at bounding box center [202, 70] width 51 height 5
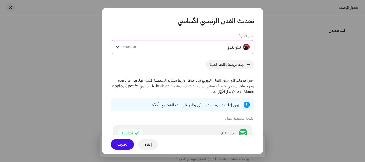
click at [209, 49] on div "تيتو بندق 1096828" at bounding box center [186, 46] width 126 height 13
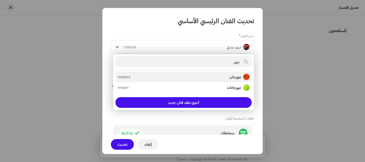
type input "مهر"
click at [226, 76] on div "مهرجان 1096823" at bounding box center [184, 77] width 132 height 6
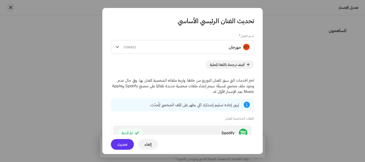
click at [123, 143] on font "تحديث" at bounding box center [122, 144] width 10 height 5
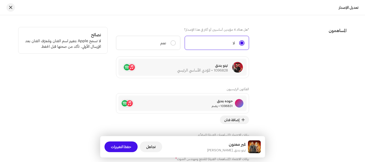
scroll to position [588, 0]
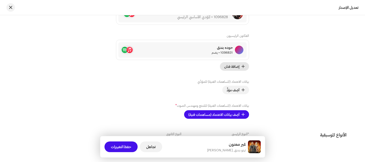
click at [236, 68] on font "إضافة فنان" at bounding box center [231, 66] width 15 height 4
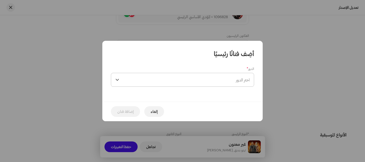
click at [230, 78] on span "اختر الدور" at bounding box center [185, 79] width 128 height 13
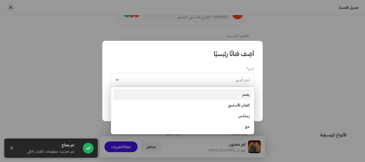
click at [237, 97] on li "يضم" at bounding box center [182, 94] width 138 height 11
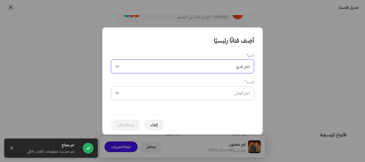
click at [232, 96] on span "اختر الفنان" at bounding box center [185, 93] width 128 height 13
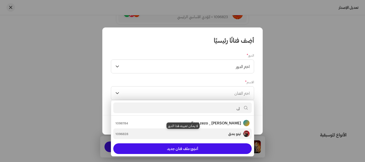
type input "تي"
click at [231, 132] on strong "تيتو بندق" at bounding box center [234, 133] width 13 height 5
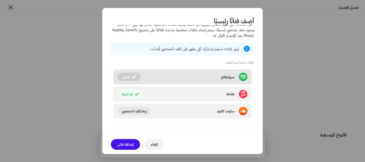
scroll to position [84, 0]
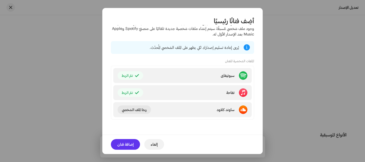
click at [130, 146] on font "إضافة فنان" at bounding box center [125, 144] width 16 height 5
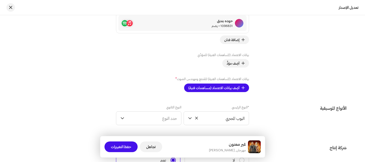
scroll to position [668, 0]
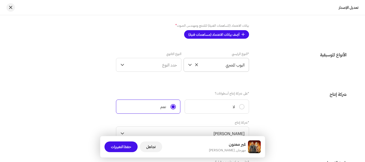
click at [226, 65] on font "البوب ​​المصري" at bounding box center [235, 65] width 19 height 5
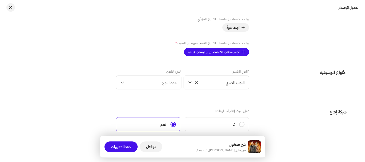
scroll to position [669, 0]
click at [233, 79] on span "البوب ​​المصري" at bounding box center [219, 81] width 51 height 13
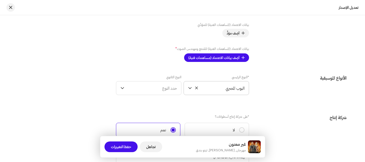
scroll to position [660, 0]
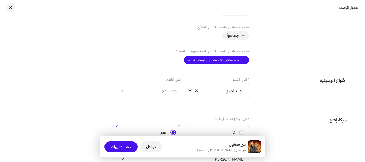
click at [235, 89] on font "البوب ​​المصري" at bounding box center [235, 90] width 19 height 5
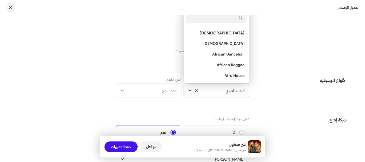
scroll to position [3320, 0]
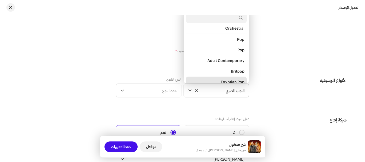
type input "ث"
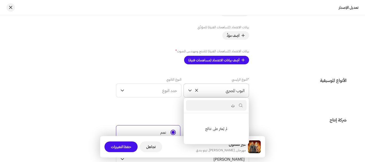
scroll to position [0, 0]
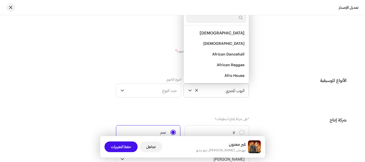
type input "ث"
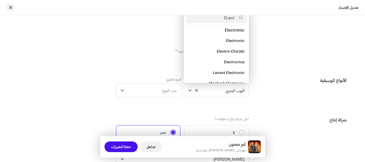
scroll to position [76, 0]
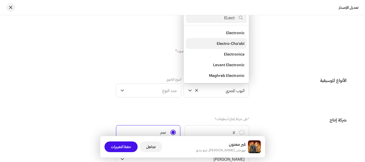
type input "ELect"
click at [219, 46] on span "Electro-Cha'abi" at bounding box center [231, 43] width 28 height 5
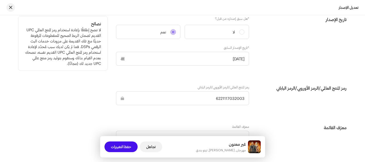
scroll to position [820, 0]
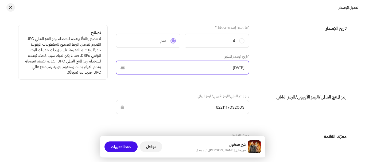
click at [220, 71] on p-datepicker "01‏/01‏/2020" at bounding box center [182, 68] width 133 height 14
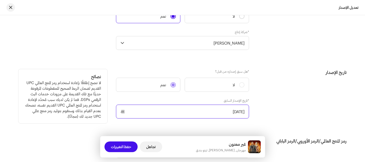
scroll to position [767, 0]
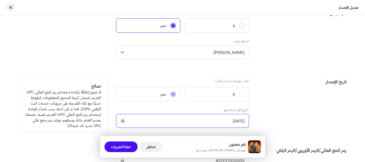
click at [219, 120] on input "01‏/01‏/2020" at bounding box center [182, 121] width 133 height 14
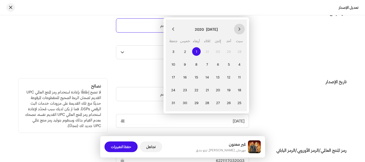
click at [239, 29] on icon "Previous Month" at bounding box center [240, 29] width 4 height 4
click at [238, 29] on button "Previous Month" at bounding box center [239, 29] width 11 height 11
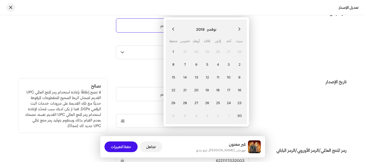
click at [238, 29] on button "Previous Month" at bounding box center [239, 29] width 11 height 11
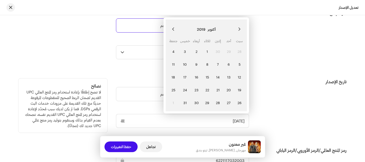
click at [238, 29] on button "Previous Month" at bounding box center [239, 29] width 11 height 11
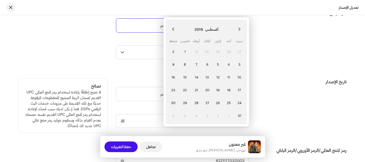
click at [238, 29] on button "Previous Month" at bounding box center [239, 29] width 11 height 11
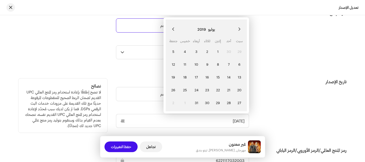
click at [238, 29] on button "Previous Month" at bounding box center [239, 29] width 11 height 11
click at [237, 29] on button "Previous Month" at bounding box center [239, 29] width 11 height 11
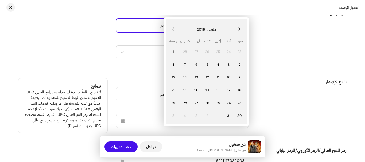
click at [237, 29] on button "Previous Month" at bounding box center [239, 29] width 11 height 11
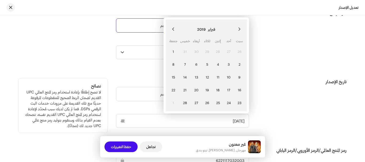
click at [237, 29] on button "Previous Month" at bounding box center [239, 29] width 11 height 11
click at [172, 27] on button "Next Month" at bounding box center [173, 29] width 11 height 11
click at [174, 90] on span "22" at bounding box center [173, 90] width 9 height 9
type input "22‏/02‏/2019"
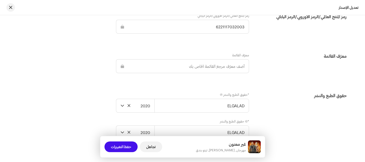
scroll to position [901, 0]
click at [145, 110] on span "2020" at bounding box center [138, 105] width 24 height 13
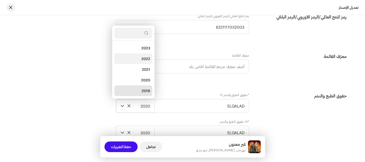
scroll to position [30, 0]
click at [140, 93] on li "2019" at bounding box center [133, 93] width 38 height 11
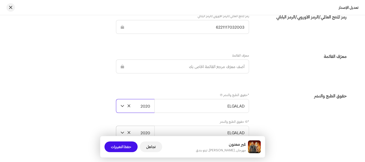
scroll to position [936, 0]
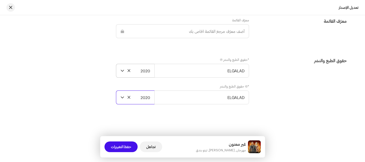
click at [149, 96] on font "2020" at bounding box center [146, 97] width 10 height 5
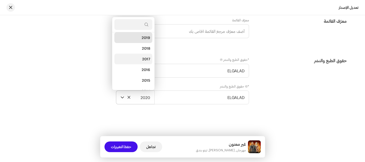
scroll to position [83, 0]
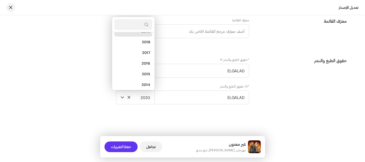
click at [124, 146] on font "حفظ التغييرات" at bounding box center [121, 147] width 20 height 5
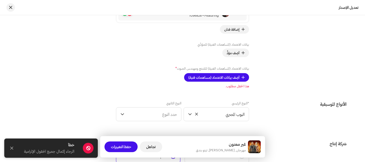
scroll to position [622, 0]
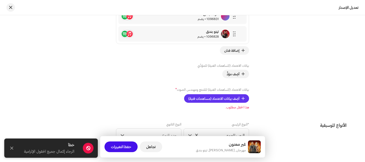
click at [235, 99] on font "أضِف بيانات الاعتماد (مساهمات فنية)" at bounding box center [213, 98] width 51 height 4
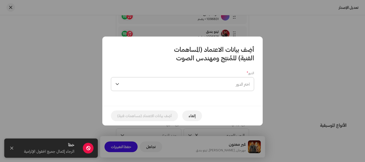
click at [227, 87] on span "اختر الدور" at bounding box center [185, 83] width 128 height 13
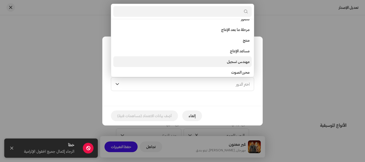
scroll to position [214, 0]
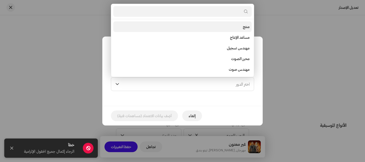
click at [232, 26] on li "منتج" at bounding box center [182, 26] width 138 height 11
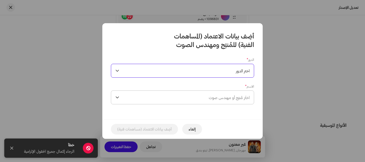
click at [222, 98] on font "اختَر مُنتِج أو مهندس صوت" at bounding box center [229, 97] width 41 height 5
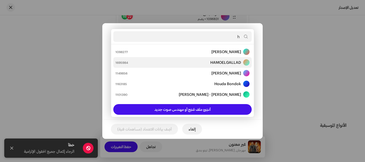
type input "h"
click at [222, 65] on strong "HAMOELGALLAD" at bounding box center [225, 62] width 31 height 5
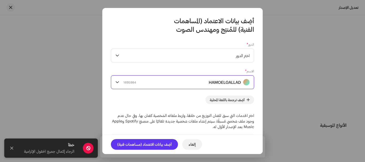
click at [150, 144] on font "أضِف بيانات الاعتماد (مساهمات فنية)" at bounding box center [144, 144] width 54 height 5
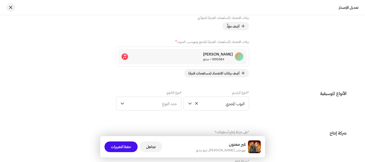
scroll to position [675, 0]
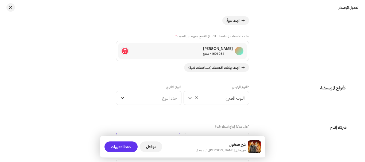
click at [129, 144] on span "حفظ التغييرات" at bounding box center [121, 147] width 20 height 11
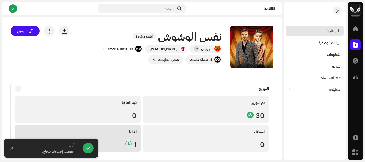
click at [122, 140] on div "الإزالة 1" at bounding box center [78, 138] width 126 height 27
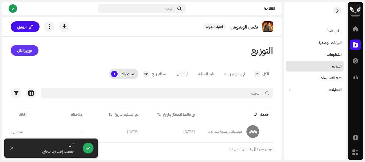
click at [25, 50] on font "توزيع الكل" at bounding box center [24, 50] width 15 height 5
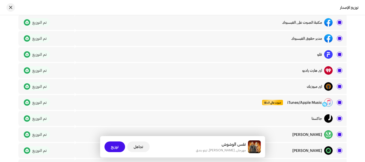
scroll to position [294, 0]
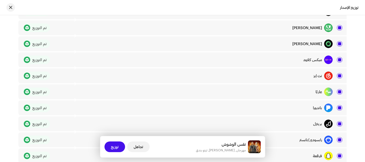
drag, startPoint x: 330, startPoint y: 90, endPoint x: 355, endPoint y: 77, distance: 28.2
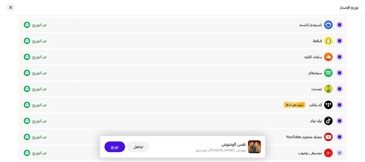
scroll to position [428, 0]
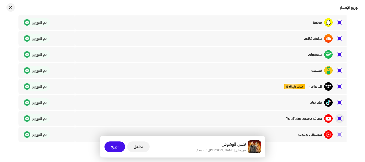
click at [340, 119] on input "checkbox" at bounding box center [339, 118] width 5 height 5
checkbox input "false"
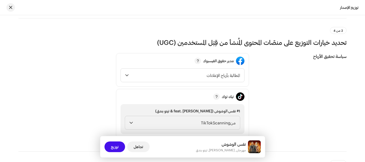
scroll to position [615, 0]
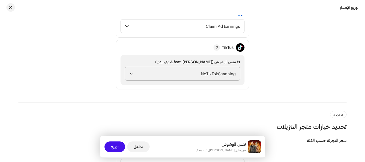
click at [200, 74] on span "NoTikTokScanning" at bounding box center [185, 73] width 100 height 13
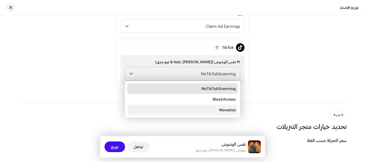
click at [216, 112] on li "Monetize" at bounding box center [182, 110] width 111 height 11
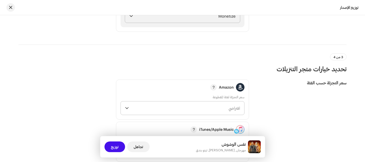
scroll to position [721, 0]
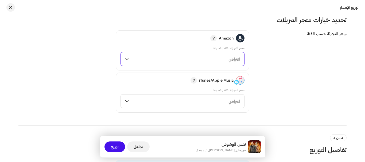
click at [189, 61] on span "افتراضي" at bounding box center [185, 58] width 109 height 13
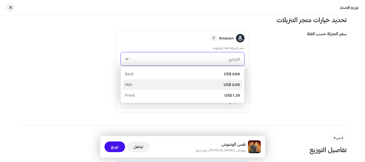
click at [209, 82] on div "US$ 0.99 Mid" at bounding box center [182, 84] width 115 height 5
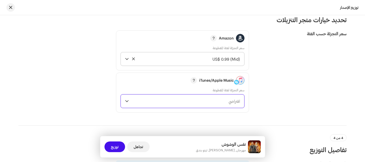
click at [199, 102] on span "افتراضي" at bounding box center [185, 101] width 109 height 13
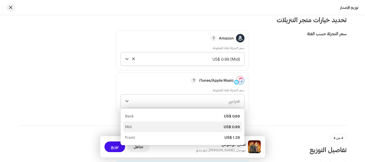
click at [223, 127] on div "US$ 0.99 Mid" at bounding box center [182, 126] width 115 height 5
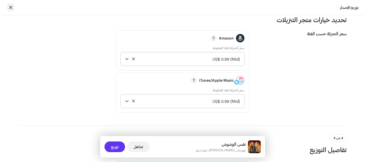
click at [115, 146] on span "توزيع" at bounding box center [115, 147] width 8 height 11
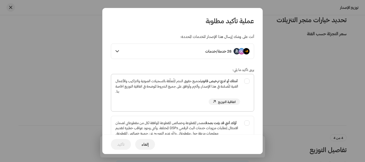
click at [246, 82] on div "أمتلك أو لديّ ترخيص قانوني لجميع حقوق النشر المُتعلّقة بالتسجيلات الصوتية والتر…" at bounding box center [182, 91] width 143 height 35
checkbox input "true"
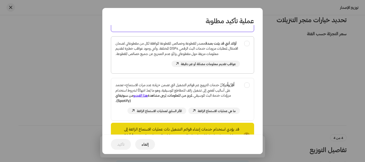
scroll to position [80, 0]
click at [245, 43] on div "أؤكد أنني قد بيّنت بصدق مصدر المقطوعة وخصائص المقطوعة الموافقة لكل من مقطوعاتي …" at bounding box center [182, 53] width 143 height 35
checkbox input "true"
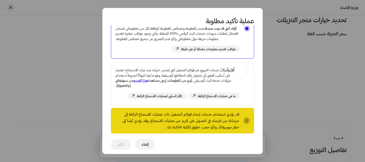
scroll to position [107, 0]
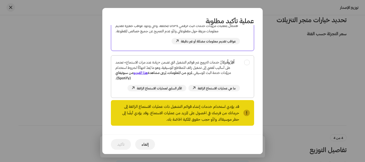
click at [248, 62] on div "أُقِرُّ وأُدرك أنَّ خدمات الترويج عبر قوائم التشغيل التي تضمن «زيادة عدد مرات ا…" at bounding box center [182, 76] width 143 height 40
checkbox input "true"
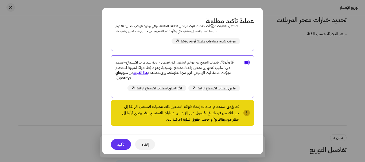
click at [123, 143] on span "تأكيد" at bounding box center [120, 144] width 7 height 11
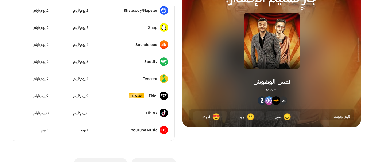
scroll to position [38, 0]
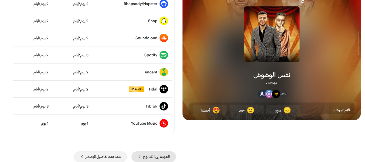
click at [158, 156] on span "العودة إلى الكتالوج" at bounding box center [156, 157] width 26 height 11
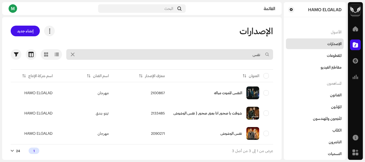
click at [243, 54] on input "نفس" at bounding box center [169, 54] width 207 height 11
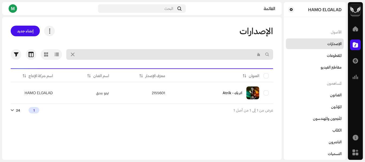
type input "i"
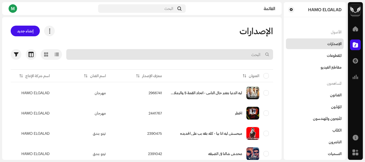
type input "i"
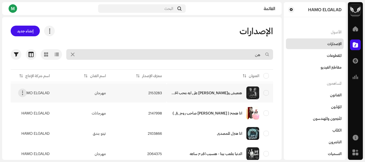
type input "هن"
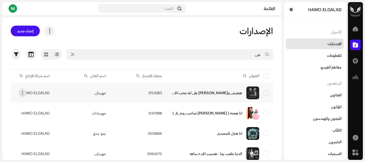
click at [226, 89] on div "هنعيش وبكره نشوف على ايه بنحب الخوف" at bounding box center [219, 93] width 98 height 13
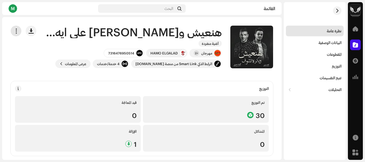
click at [19, 32] on span "button" at bounding box center [16, 31] width 5 height 4
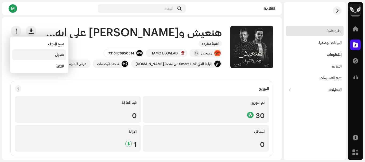
click at [57, 56] on span "تعديل" at bounding box center [59, 55] width 9 height 4
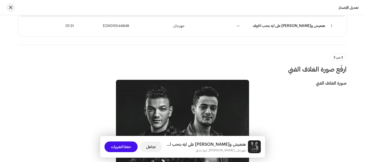
scroll to position [27, 0]
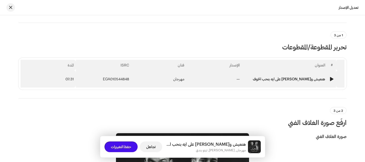
click at [193, 82] on td "—" at bounding box center [214, 79] width 55 height 17
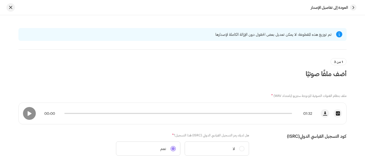
scroll to position [80, 0]
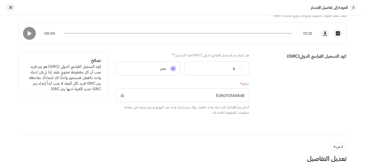
click at [234, 95] on input "EGA010544848" at bounding box center [182, 95] width 133 height 14
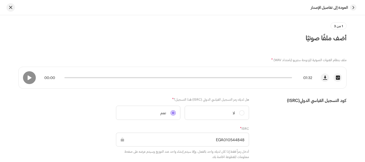
scroll to position [0, 0]
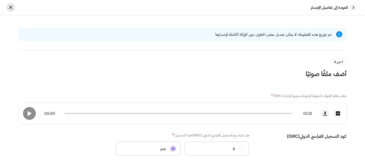
click at [13, 7] on button "button" at bounding box center [10, 7] width 9 height 9
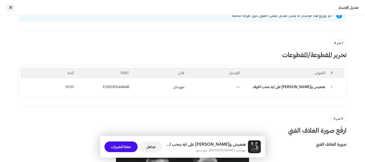
scroll to position [27, 0]
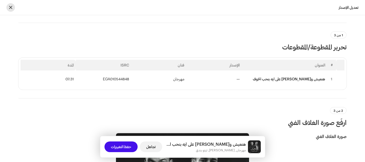
click at [10, 7] on span "button" at bounding box center [10, 7] width 3 height 4
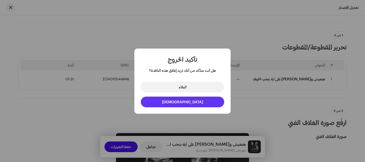
click at [183, 103] on span "الخروج" at bounding box center [182, 102] width 41 height 5
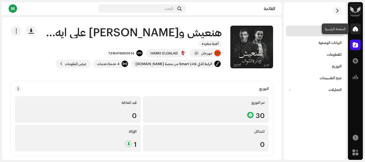
click at [354, 30] on span at bounding box center [355, 29] width 5 height 4
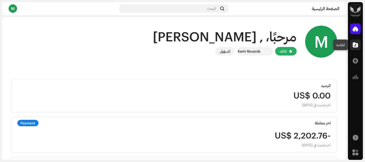
click at [355, 43] on span at bounding box center [355, 45] width 5 height 4
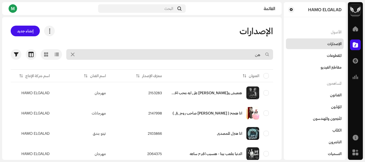
click at [231, 53] on input "هن" at bounding box center [169, 54] width 207 height 11
click at [231, 54] on input "هن" at bounding box center [169, 54] width 207 height 11
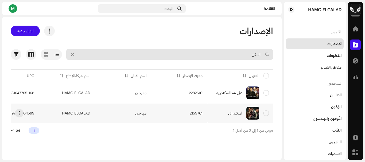
type input "اسكن"
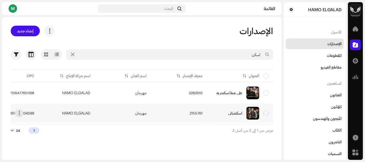
click at [170, 119] on td "2155761" at bounding box center [179, 113] width 56 height 19
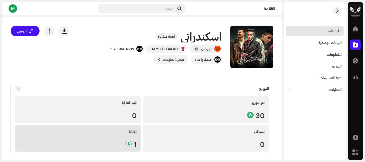
click at [118, 141] on div "1" at bounding box center [77, 144] width 117 height 7
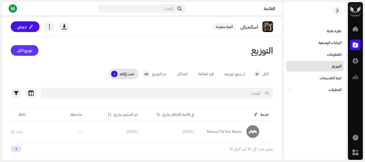
click at [25, 52] on span "توزيع الكل" at bounding box center [24, 50] width 15 height 11
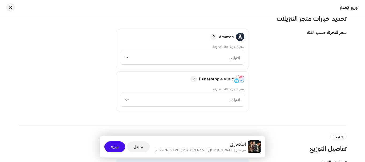
scroll to position [775, 0]
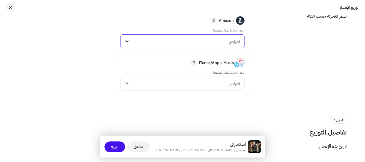
click at [193, 44] on span "افتراضي" at bounding box center [185, 41] width 109 height 13
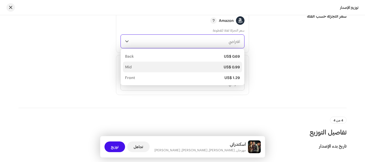
click at [208, 66] on div "US$ 0.99 Mid" at bounding box center [182, 66] width 115 height 5
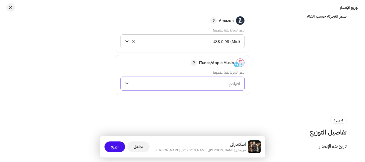
click at [212, 82] on span "افتراضي" at bounding box center [185, 83] width 109 height 13
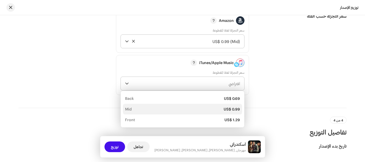
click at [223, 106] on li "US$ 0.99 Mid" at bounding box center [182, 109] width 119 height 11
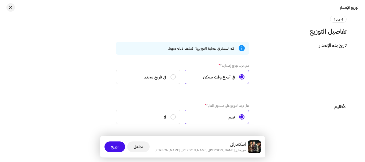
scroll to position [896, 0]
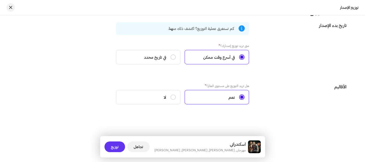
click at [117, 146] on span "توزيع" at bounding box center [115, 147] width 8 height 11
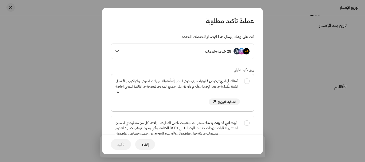
click at [245, 81] on div "أمتلك أو لديّ ترخيص قانوني لجميع حقوق النشر المُتعلّقة بالتسجيلات الصوتية والتر…" at bounding box center [182, 91] width 143 height 35
checkbox input "true"
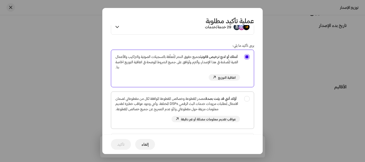
scroll to position [53, 0]
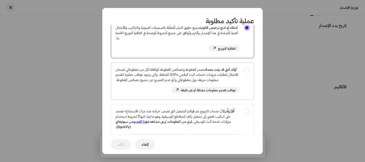
click at [247, 70] on div "أؤكد أنني قد بيّنت بصدق مصدر المقطوعة وخصائص المقطوعة الموافقة لكل من مقطوعاتي …" at bounding box center [182, 80] width 143 height 35
checkbox input "true"
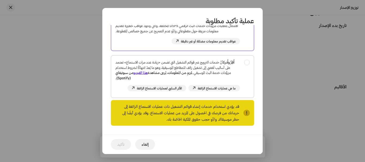
scroll to position [107, 0]
click at [246, 65] on div "أُقِرُّ وأُدرك أنَّ خدمات الترويج عبر قوائم التشغيل التي تضمن «زيادة عدد مرات ا…" at bounding box center [182, 76] width 143 height 40
checkbox input "true"
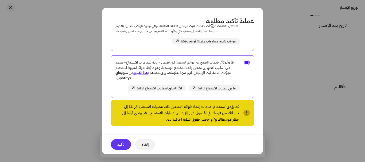
click at [119, 143] on span "تأكيد" at bounding box center [120, 144] width 7 height 11
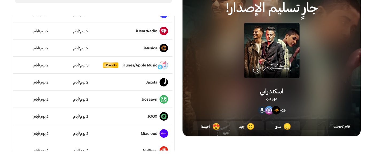
scroll to position [38, 0]
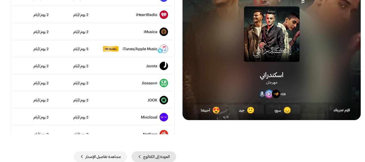
click at [160, 157] on span "العودة إلى الكتالوج" at bounding box center [156, 157] width 26 height 11
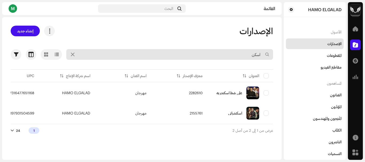
click at [246, 56] on input "اسكن" at bounding box center [169, 54] width 207 height 11
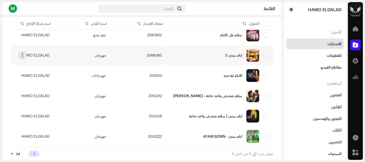
scroll to position [122, 0]
type input "ايام"
click at [218, 135] on div "ايام سنين - AYAM SENIN" at bounding box center [222, 137] width 39 height 4
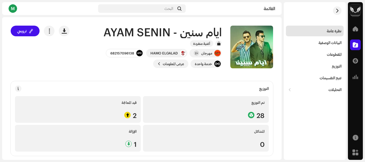
click at [69, 59] on div "ترويجي" at bounding box center [40, 47] width 59 height 43
click at [13, 8] on div "M" at bounding box center [13, 8] width 9 height 9
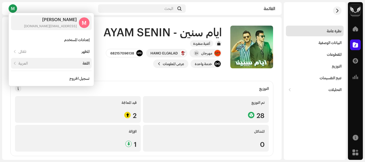
click at [71, 62] on div "اللغة العربية" at bounding box center [53, 63] width 71 height 4
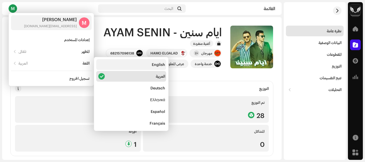
click at [141, 63] on div "English" at bounding box center [131, 64] width 70 height 11
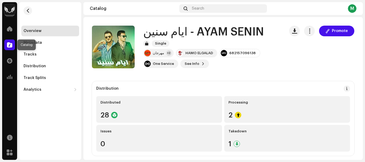
click at [9, 43] on span at bounding box center [9, 45] width 5 height 4
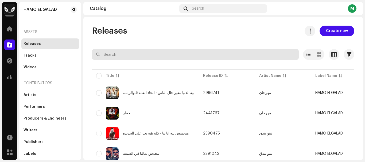
click at [152, 54] on input "text" at bounding box center [195, 54] width 207 height 11
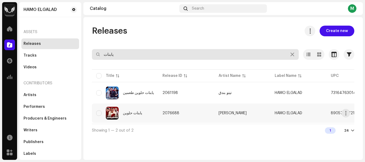
type input "يابنات"
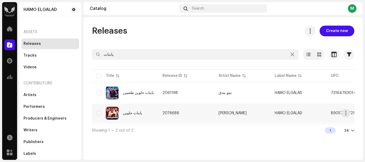
click at [176, 112] on span "2076688" at bounding box center [170, 113] width 17 height 4
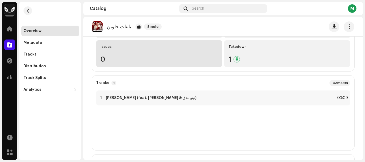
scroll to position [134, 0]
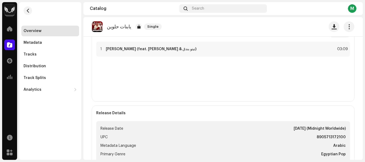
drag, startPoint x: 215, startPoint y: 82, endPoint x: 257, endPoint y: 75, distance: 42.4
click at [257, 75] on div "1 يابنات حلوين (feat. حوده بندق & تيتو بندق) 03:09" at bounding box center [223, 70] width 254 height 56
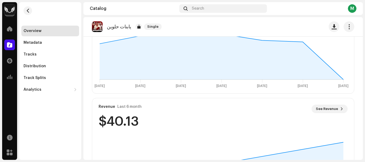
scroll to position [207, 0]
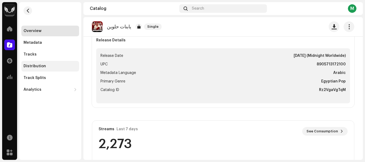
click at [34, 65] on div "Distribution" at bounding box center [35, 66] width 22 height 4
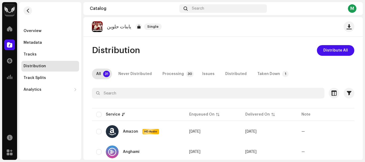
click at [352, 6] on div "M" at bounding box center [352, 8] width 9 height 9
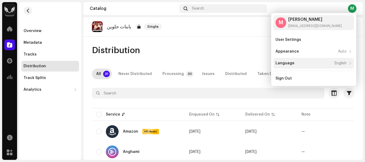
click at [300, 63] on div "Language English" at bounding box center [311, 63] width 71 height 4
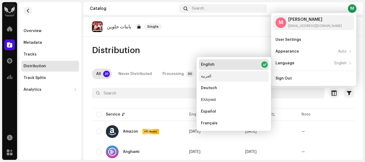
click at [214, 75] on div "العربية" at bounding box center [234, 76] width 70 height 11
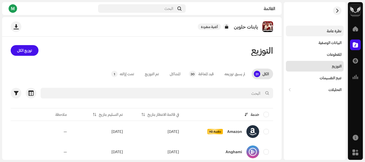
click at [330, 33] on div "نظرة عامة" at bounding box center [334, 31] width 15 height 4
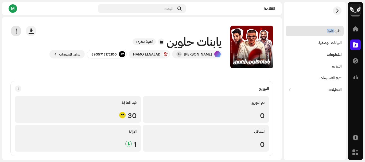
click at [16, 31] on button "button" at bounding box center [16, 31] width 11 height 11
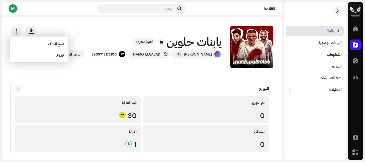
click at [147, 28] on div "يابنات حلوين أغنية منفردة حسن التركي +2 HAMO ELGALAD 8905713172100 عرض المعلومات" at bounding box center [159, 47] width 228 height 43
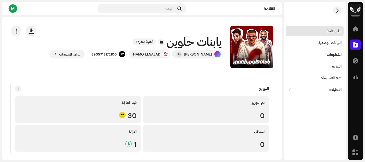
click at [147, 28] on div "يابنات حلوين أغنية منفردة حسن التركي +2 HAMO ELGALAD 8905713172100 عرض المعلومات" at bounding box center [159, 47] width 228 height 43
click at [319, 44] on div "البيانات الوصفية" at bounding box center [330, 43] width 23 height 4
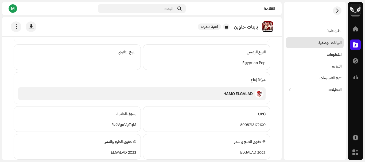
scroll to position [214, 0]
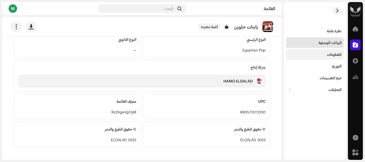
click at [319, 56] on div "المقطوعات" at bounding box center [314, 54] width 53 height 4
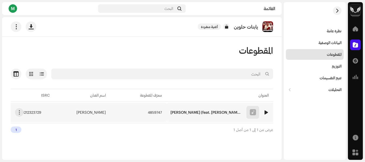
click at [157, 112] on span "4859747" at bounding box center [155, 113] width 14 height 4
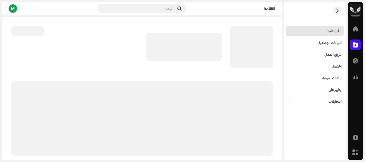
click at [157, 112] on p-skeleton at bounding box center [142, 118] width 262 height 75
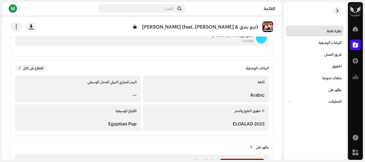
scroll to position [20, 0]
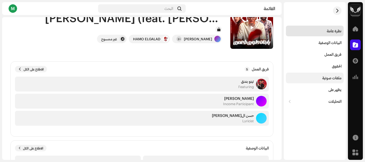
click at [323, 76] on div "ملفات صوتية" at bounding box center [315, 78] width 58 height 11
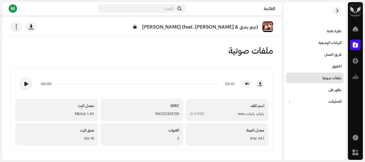
click at [165, 113] on div "ING212323729" at bounding box center [142, 114] width 75 height 6
copy div "ING212323729"
click at [354, 44] on span at bounding box center [355, 45] width 5 height 4
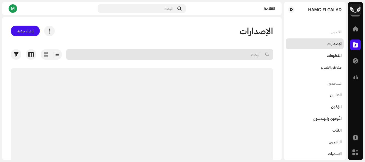
click at [230, 56] on input "text" at bounding box center [169, 54] width 207 height 11
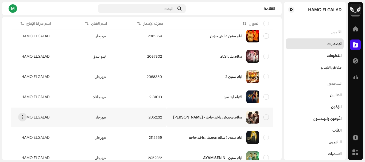
scroll to position [122, 0]
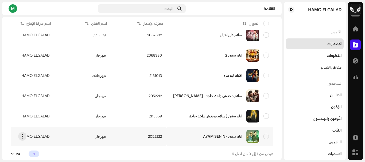
type input "ايام"
click at [216, 135] on div "ايام سنين - AYAM SENIN" at bounding box center [222, 137] width 39 height 4
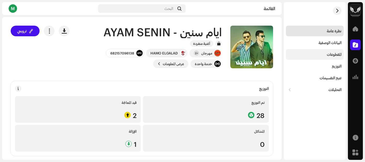
click at [325, 56] on div "المقطوعات" at bounding box center [314, 54] width 53 height 4
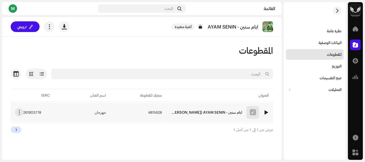
click at [183, 111] on div "ايام سنين - AYAM SENIN (feat. [PERSON_NAME] & تيتو بندق)" at bounding box center [206, 113] width 72 height 4
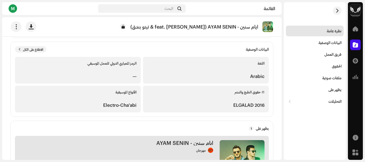
scroll to position [160, 0]
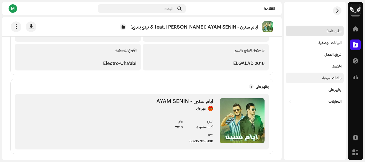
click at [324, 82] on div "ملفات صوتية" at bounding box center [315, 78] width 58 height 11
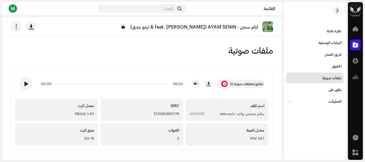
click at [173, 115] on div "EGA261903778" at bounding box center [142, 114] width 75 height 6
copy div "EGA261903778"
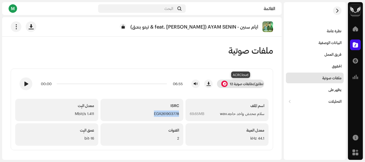
click at [226, 83] on div at bounding box center [224, 84] width 6 height 6
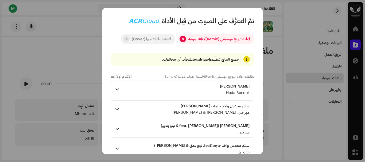
click at [150, 42] on div "أغنية مُعاد إنتاجها (Cover)" at bounding box center [151, 39] width 39 height 11
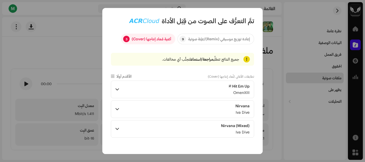
scroll to position [50, 0]
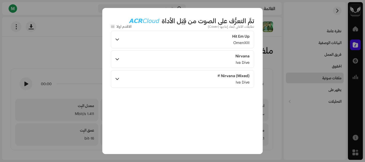
click at [181, 76] on p-accordion-header "Nirvana (Mixed) Iva Dive" at bounding box center [182, 79] width 143 height 18
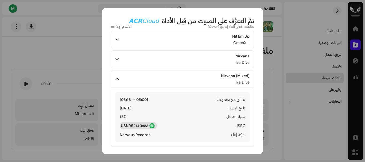
click at [124, 126] on strong "USNRS2140883" at bounding box center [135, 125] width 28 height 5
drag, startPoint x: 117, startPoint y: 125, endPoint x: 150, endPoint y: 127, distance: 32.9
click at [150, 127] on div "تطابق مع مقطوعتك [05:00 → 06:16] تاريخ الإصدار 09‏/04‏/2021 نسبة التداخُل 18‎%‎…" at bounding box center [182, 117] width 143 height 59
copy strong "USNRS2140883"
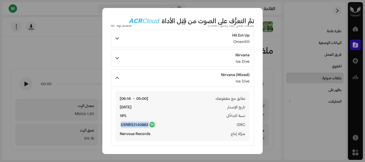
scroll to position [51, 0]
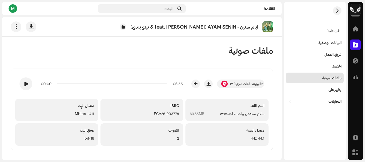
drag, startPoint x: 290, startPoint y: 68, endPoint x: 76, endPoint y: 61, distance: 213.9
click at [76, 61] on div "ملفات صوتية 00:00 06:55 12 تطابق/تطابقات صوتية اسم الملف سلام محدش واخد حاجه.wa…" at bounding box center [142, 97] width 280 height 105
click at [223, 83] on div at bounding box center [224, 84] width 6 height 6
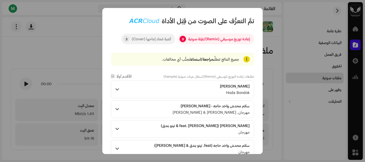
click at [132, 40] on div "أغنية مُعاد إنتاجها (Cover)" at bounding box center [151, 39] width 39 height 11
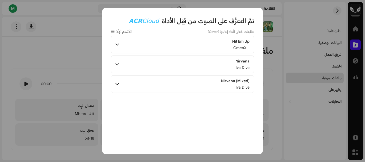
scroll to position [50, 0]
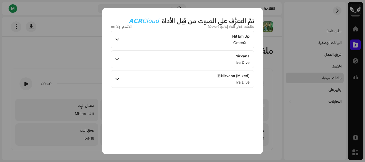
click at [156, 76] on p-accordion-header "Nirvana (Mixed) Iva Dive" at bounding box center [182, 79] width 143 height 18
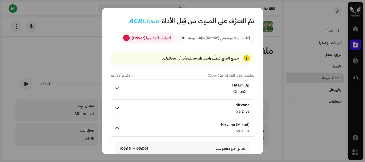
scroll to position [0, 0]
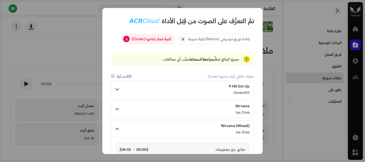
click at [154, 90] on p-accordion-header "Hit Em Up OmenXIII" at bounding box center [182, 90] width 143 height 18
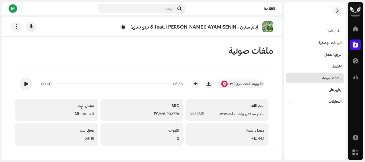
click at [10, 7] on div "M" at bounding box center [13, 8] width 9 height 9
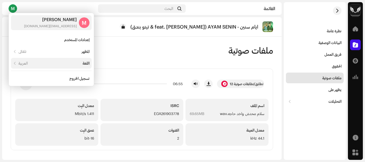
click at [73, 67] on div "اللغة العربية" at bounding box center [51, 63] width 81 height 11
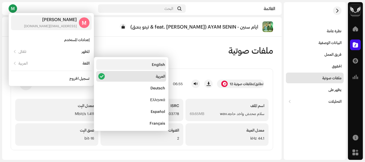
click at [141, 67] on div "English" at bounding box center [131, 64] width 70 height 11
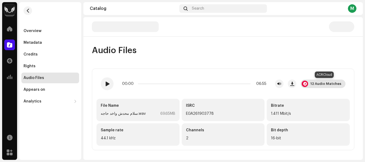
click at [308, 82] on div at bounding box center [305, 84] width 6 height 6
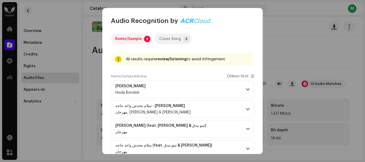
click at [165, 41] on div "Cover Song" at bounding box center [170, 39] width 22 height 11
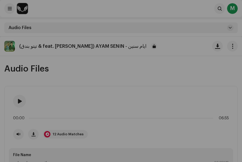
click at [240, 3] on div "Audio Recognition by Remix/Sample 9 Cover Song 3 All results require review/lis…" at bounding box center [121, 81] width 242 height 162
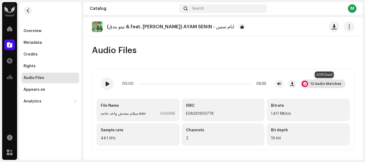
click at [314, 83] on div "12 Audio Matches" at bounding box center [325, 84] width 31 height 4
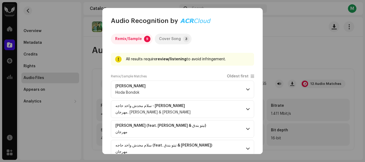
click at [176, 39] on div "Cover Song" at bounding box center [170, 39] width 22 height 11
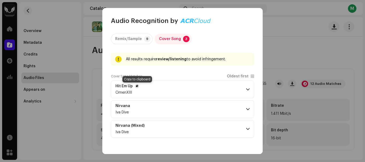
click at [137, 86] on span "button" at bounding box center [137, 86] width 2 height 4
click at [246, 90] on span at bounding box center [247, 89] width 3 height 4
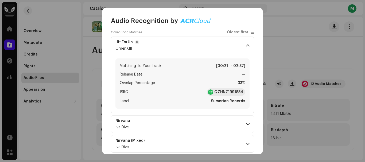
scroll to position [51, 0]
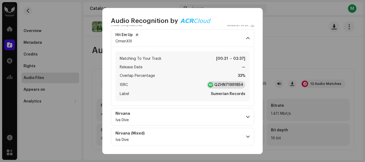
click at [241, 85] on div "QZHN71991854" at bounding box center [226, 84] width 38 height 7
drag, startPoint x: 245, startPoint y: 85, endPoint x: 241, endPoint y: 85, distance: 3.3
click at [244, 85] on div "Matching To Your Track [00:21 → 02:37] Release Date — Overlap Percentage 33% IS…" at bounding box center [182, 76] width 134 height 50
drag, startPoint x: 241, startPoint y: 85, endPoint x: 214, endPoint y: 87, distance: 27.1
click at [214, 87] on div "QZHN71991854" at bounding box center [226, 84] width 38 height 7
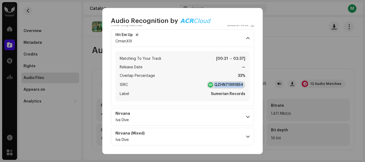
copy strong "QZHN71991854"
click at [210, 86] on div at bounding box center [210, 84] width 5 height 5
click at [246, 117] on span at bounding box center [247, 117] width 3 height 4
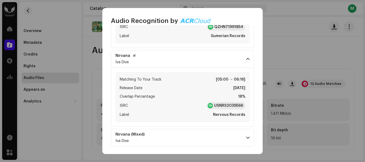
scroll to position [110, 0]
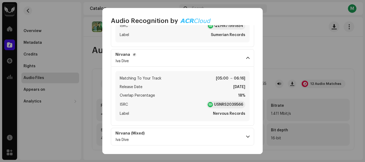
click at [246, 58] on span at bounding box center [247, 58] width 3 height 4
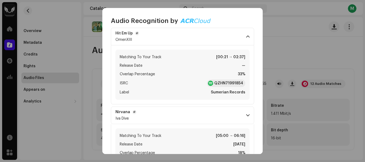
scroll to position [52, 0]
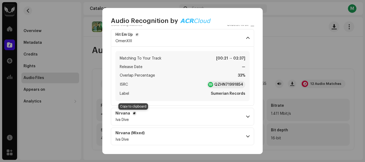
click at [133, 114] on span "button" at bounding box center [134, 113] width 2 height 4
click at [201, 141] on p-accordion-header "Nirvana (Mixed) Iva Dive" at bounding box center [182, 137] width 143 height 18
click at [246, 116] on span at bounding box center [247, 117] width 3 height 4
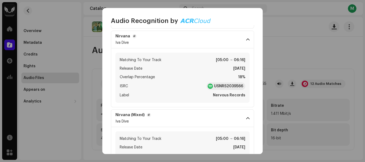
scroll to position [132, 0]
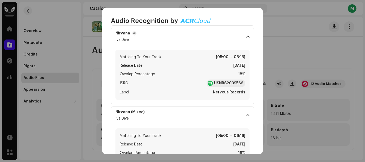
click at [243, 82] on div "Matching To Your Track [05:00 → 06:16] Release Date Jun 26, 2020 Overlap Percen…" at bounding box center [182, 75] width 134 height 50
drag, startPoint x: 238, startPoint y: 83, endPoint x: 228, endPoint y: 84, distance: 10.5
click at [228, 84] on div "USNRS2039566" at bounding box center [226, 83] width 39 height 7
copy strong "USNRS2039566"
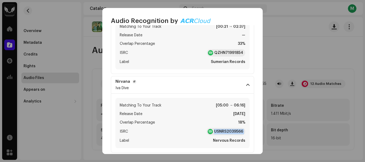
scroll to position [78, 0]
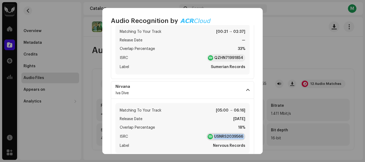
copy strong "USNRS2039566"
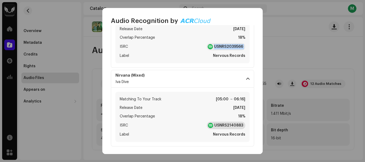
scroll to position [169, 0]
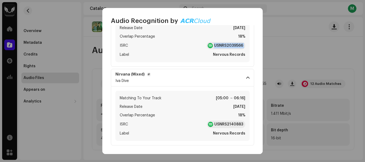
click at [247, 79] on span at bounding box center [247, 78] width 3 height 4
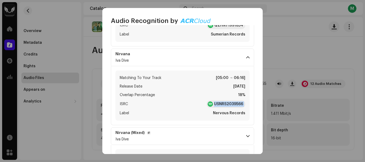
scroll to position [111, 0]
click at [148, 132] on span "button" at bounding box center [149, 133] width 2 height 4
copy strong "USNRS2039566"
click at [134, 53] on span "button" at bounding box center [134, 54] width 2 height 4
copy strong "USNRS2039566"
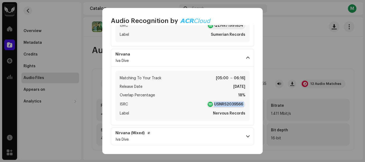
scroll to position [110, 0]
click at [246, 137] on span at bounding box center [247, 137] width 3 height 4
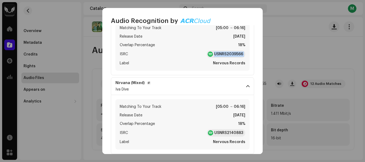
scroll to position [169, 0]
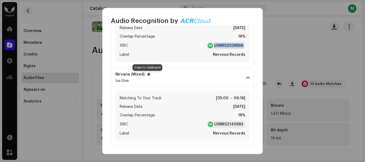
click at [148, 75] on span "button" at bounding box center [149, 74] width 2 height 4
copy strong "USNRS2039566"
click at [148, 74] on span "button" at bounding box center [149, 74] width 2 height 4
copy strong "USNRS2039566"
click at [214, 124] on strong "USNRS2140883" at bounding box center [228, 124] width 29 height 5
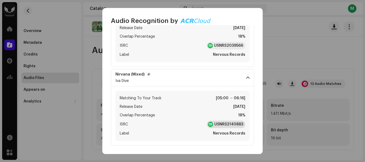
click at [244, 124] on div "Matching To Your Track [05:00 → 06:16] Release Date Apr 9, 2021 Overlap Percent…" at bounding box center [182, 116] width 134 height 50
click at [242, 125] on div "USNRS2140883" at bounding box center [226, 124] width 38 height 7
click at [246, 125] on div "Matching To Your Track [05:00 → 06:16] Release Date Apr 9, 2021 Overlap Percent…" at bounding box center [182, 116] width 134 height 50
drag, startPoint x: 246, startPoint y: 125, endPoint x: 237, endPoint y: 126, distance: 8.9
click at [237, 126] on div "Matching To Your Track [05:00 → 06:16] Release Date Apr 9, 2021 Overlap Percent…" at bounding box center [182, 116] width 134 height 50
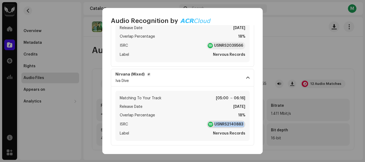
copy strong "USNRS2140883"
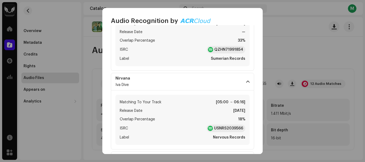
scroll to position [116, 0]
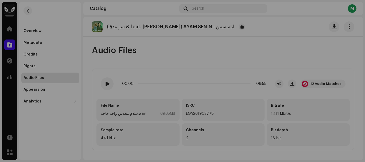
click at [294, 24] on div "Audio Recognition by Remix/Sample 9 Cover Song 3 All results require review/lis…" at bounding box center [182, 81] width 365 height 162
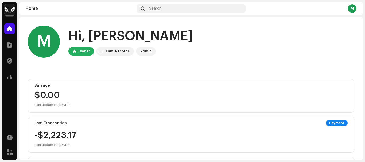
click at [353, 8] on div "M" at bounding box center [352, 8] width 9 height 9
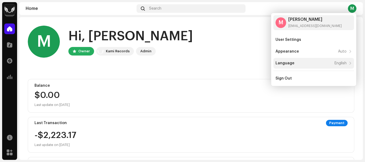
click at [314, 60] on div "Language English" at bounding box center [313, 63] width 81 height 11
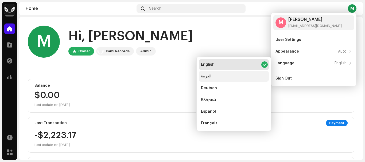
click at [202, 74] on div "العربية" at bounding box center [234, 76] width 70 height 11
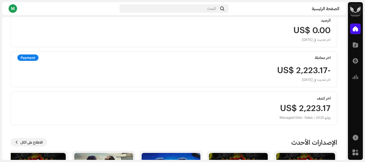
scroll to position [80, 0]
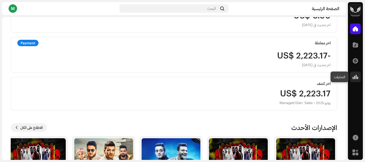
click at [355, 78] on span at bounding box center [355, 77] width 5 height 4
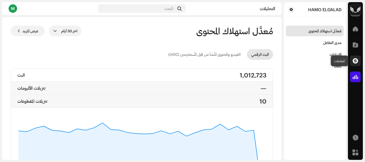
click at [356, 63] on span at bounding box center [355, 61] width 5 height 4
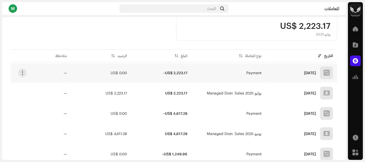
scroll to position [107, 0]
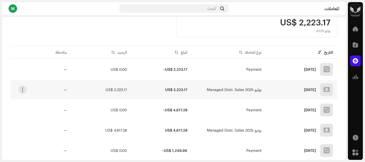
click at [214, 90] on span "يوليو 2025 Managed Distr. Sales" at bounding box center [234, 90] width 55 height 4
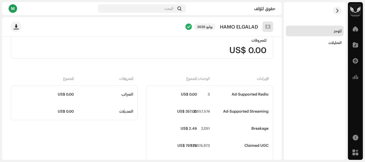
scroll to position [107, 0]
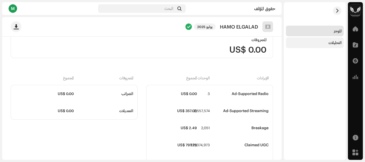
click at [328, 40] on div "التحليلات" at bounding box center [315, 42] width 58 height 11
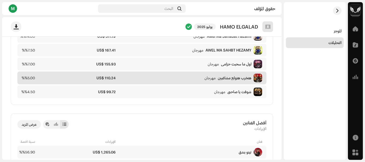
scroll to position [134, 0]
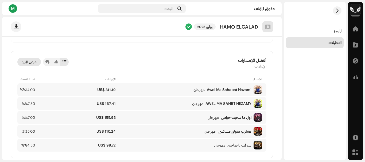
click at [31, 60] on span "عرض المزيد" at bounding box center [29, 62] width 15 height 11
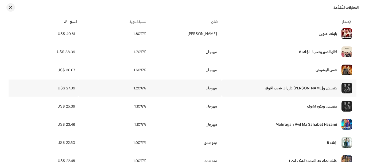
scroll to position [321, 0]
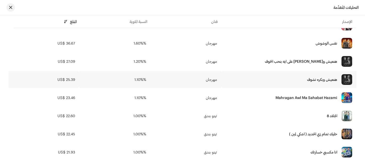
click at [303, 79] on div "هنعيش وبكره نشوف" at bounding box center [289, 79] width 127 height 11
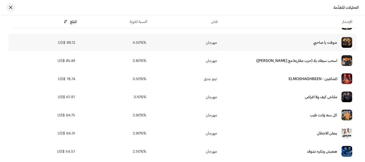
scroll to position [0, 0]
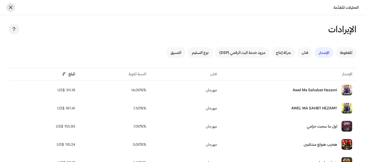
click at [11, 11] on button "button" at bounding box center [10, 7] width 9 height 9
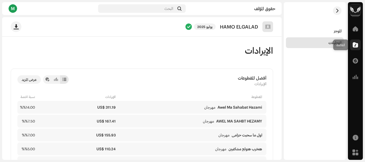
click at [353, 44] on span at bounding box center [355, 45] width 5 height 4
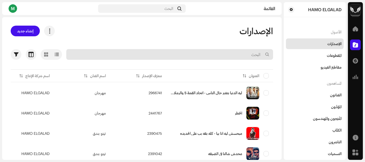
click at [250, 55] on input "text" at bounding box center [169, 54] width 207 height 11
type input "I"
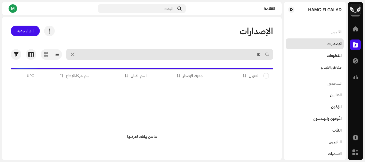
type input "I"
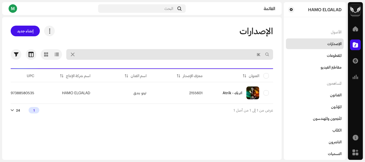
type input "I"
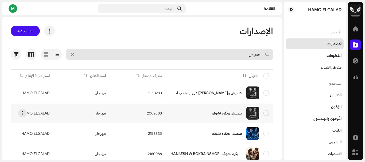
scroll to position [20, 0]
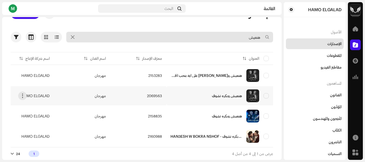
type input "هنعيش"
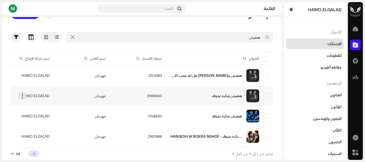
click at [200, 95] on div "هنعيش وبكره نشوف" at bounding box center [219, 96] width 98 height 13
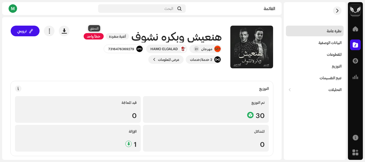
click at [92, 37] on span "خطأ واحد" at bounding box center [94, 36] width 20 height 6
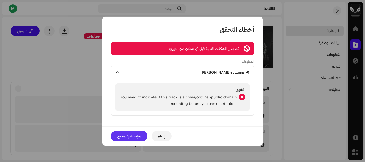
click at [132, 138] on span "مراجعة وتصحيح" at bounding box center [129, 136] width 24 height 11
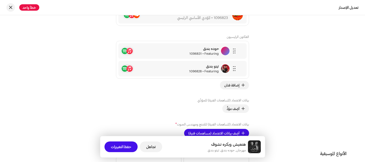
scroll to position [668, 0]
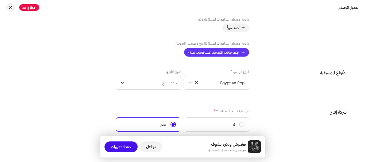
click at [228, 54] on span "أضِف بيانات الاعتماد (مساهمات فنية)" at bounding box center [213, 52] width 51 height 11
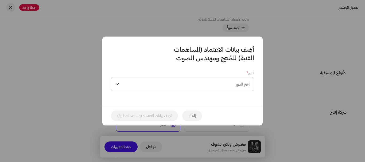
click at [230, 86] on span "اختر الدور" at bounding box center [185, 83] width 128 height 13
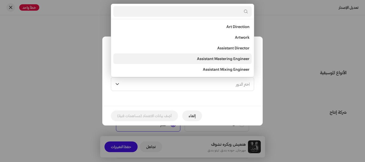
scroll to position [9, 0]
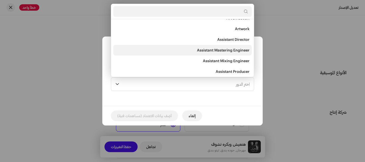
type input "ث"
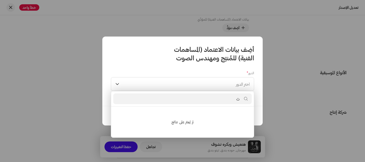
scroll to position [0, 0]
type input "ث"
type input "E"
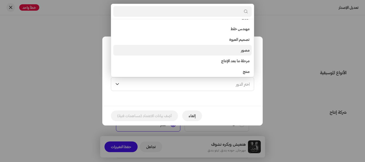
scroll to position [196, 0]
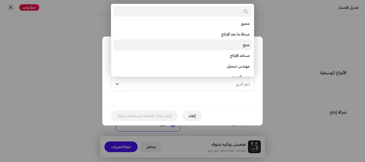
click at [241, 46] on li "منتج" at bounding box center [182, 45] width 138 height 11
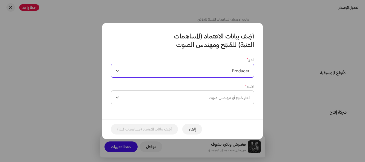
drag, startPoint x: 207, startPoint y: 79, endPoint x: 229, endPoint y: 98, distance: 29.2
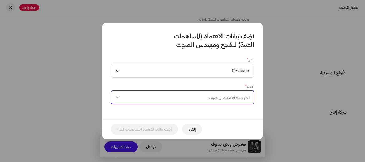
click at [229, 98] on span "اختَر مُنتِج أو مهندس صوت" at bounding box center [229, 97] width 41 height 5
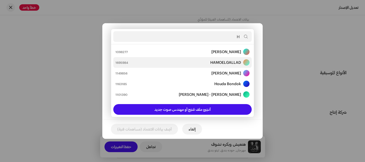
type input "H"
click at [227, 64] on strong "HAMOELGALLAD" at bounding box center [225, 62] width 31 height 5
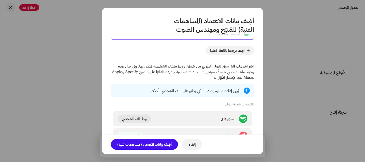
scroll to position [93, 0]
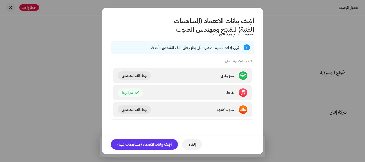
click at [156, 143] on font "أضِف بيانات الاعتماد (مساهمات فنية)" at bounding box center [144, 144] width 54 height 5
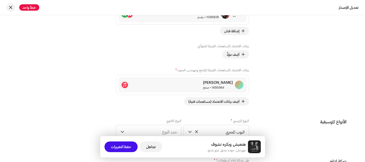
scroll to position [668, 0]
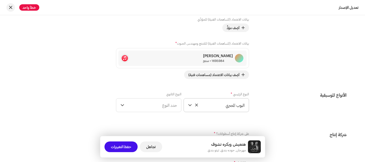
click at [228, 102] on span "البوب ​​المصري" at bounding box center [219, 105] width 51 height 13
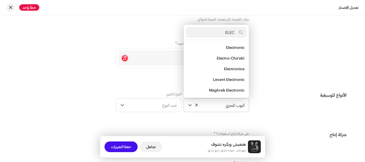
scroll to position [76, 0]
type input "ELECT"
click at [215, 60] on li "Electro-Cha'abi" at bounding box center [216, 58] width 61 height 11
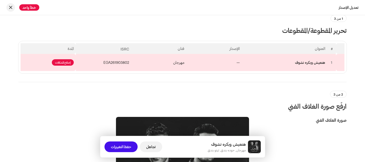
scroll to position [0, 0]
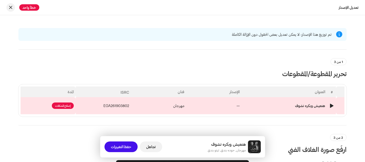
click at [211, 102] on td "—" at bounding box center [214, 105] width 55 height 17
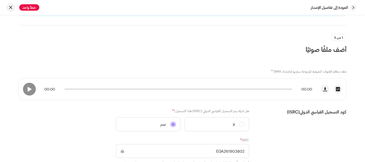
scroll to position [53, 0]
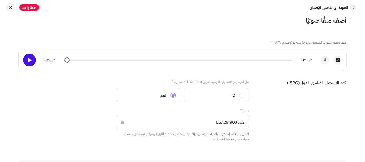
click at [31, 62] on span at bounding box center [29, 60] width 5 height 4
click at [29, 8] on font "خطأ واحد" at bounding box center [29, 7] width 14 height 4
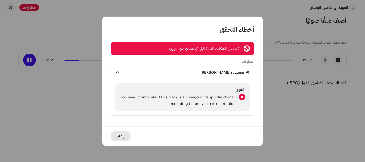
click at [122, 138] on span "إلغاء" at bounding box center [120, 136] width 7 height 11
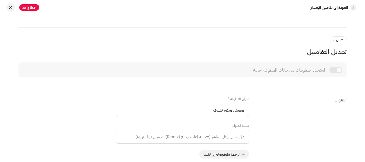
scroll to position [240, 0]
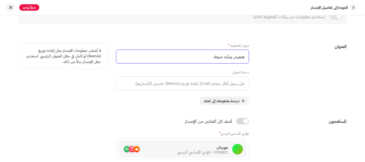
click at [201, 59] on input "هنعيش وبكره نشوف" at bounding box center [182, 57] width 133 height 14
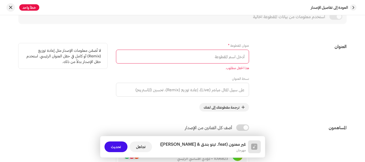
paste input "يا حياة الروح"
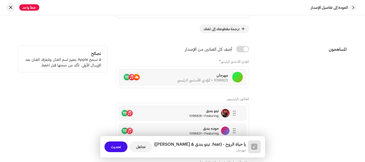
scroll to position [401, 0]
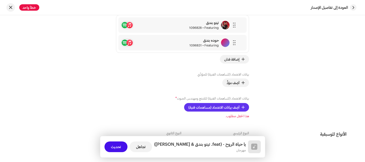
type input "يا حياة الروح -"
click at [230, 108] on span "أضِف بيانات الاعتماد (مساهمات فنية)" at bounding box center [213, 107] width 51 height 11
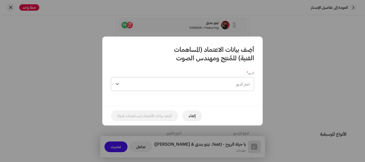
click at [222, 90] on span "اختر الدور" at bounding box center [185, 83] width 128 height 13
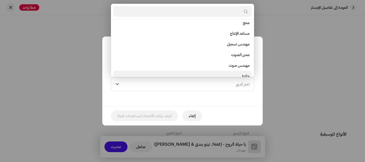
scroll to position [208, 0]
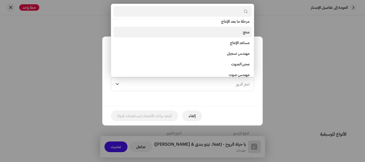
click at [232, 34] on li "منتج" at bounding box center [182, 32] width 138 height 11
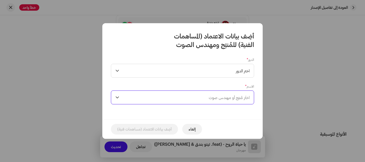
click at [228, 92] on span "اختَر مُنتِج أو مهندس صوت" at bounding box center [185, 97] width 128 height 13
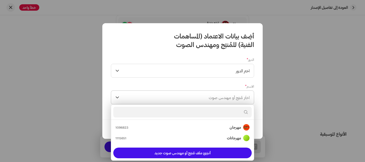
type input "ا"
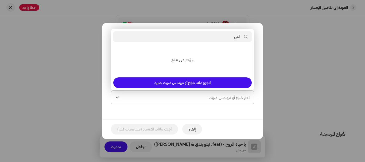
type input "ا"
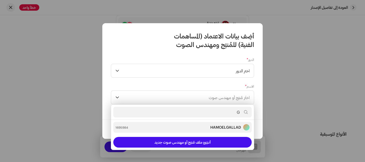
type input "G"
click at [227, 126] on strong "HAMOELGALLAD" at bounding box center [225, 127] width 31 height 5
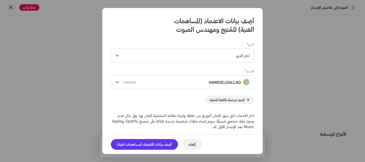
click at [161, 144] on font "أضِف بيانات الاعتماد (مساهمات فنية)" at bounding box center [144, 144] width 54 height 5
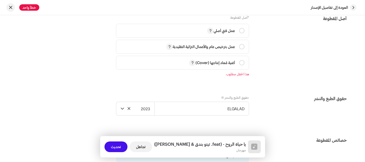
scroll to position [721, 0]
click at [242, 31] on input "radio" at bounding box center [241, 30] width 5 height 5
radio input "true"
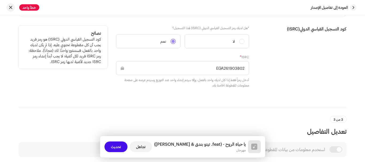
scroll to position [107, 0]
click at [236, 69] on input "EGA261903802" at bounding box center [182, 69] width 133 height 14
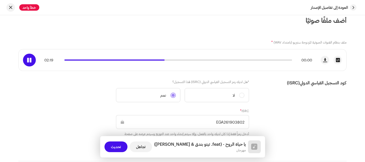
scroll to position [0, 0]
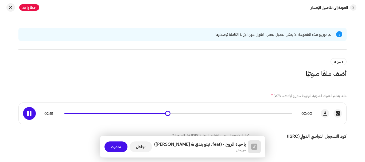
click at [32, 114] on span at bounding box center [29, 113] width 5 height 4
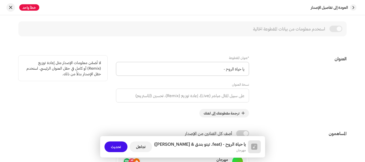
scroll to position [267, 0]
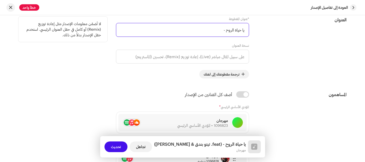
click at [203, 31] on input "يا حياة الروح -" at bounding box center [182, 30] width 133 height 14
paste input "انا عمري ما نسيتك"
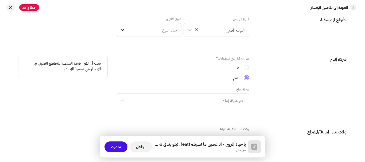
scroll to position [534, 0]
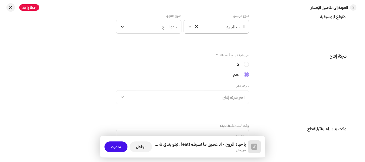
type input "يا حياة الروح - انا عمري ما نسيتك"
click at [227, 33] on span "البوب ​​المصري" at bounding box center [219, 26] width 51 height 13
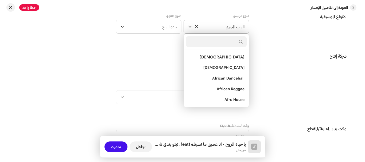
scroll to position [3320, 0]
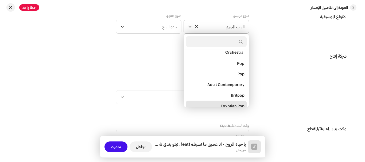
type input "ث"
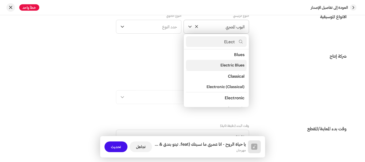
scroll to position [53, 0]
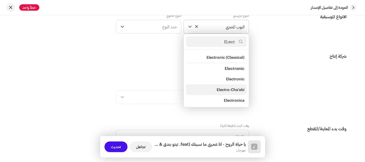
type input "ELect"
click at [223, 90] on span "Electro-Cha'abi" at bounding box center [231, 89] width 28 height 5
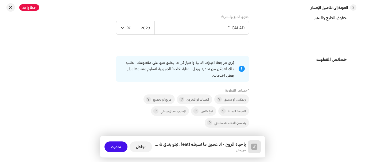
scroll to position [802, 0]
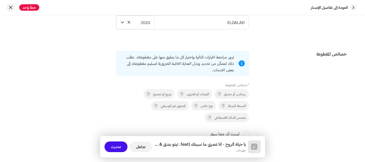
click at [141, 23] on span "2023" at bounding box center [138, 22] width 24 height 13
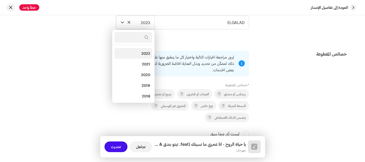
scroll to position [82, 0]
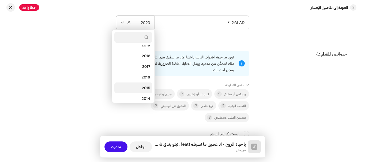
click at [145, 79] on span "2016" at bounding box center [146, 77] width 9 height 5
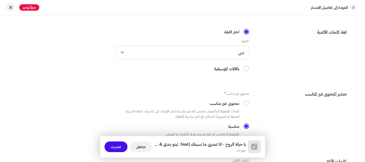
scroll to position [882, 0]
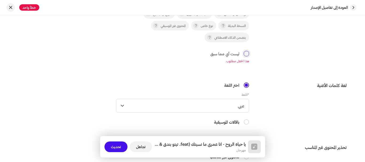
click at [247, 55] on input "ليست أي مما سبق" at bounding box center [246, 53] width 5 height 5
checkbox input "true"
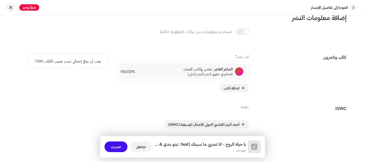
scroll to position [1149, 0]
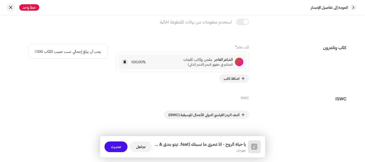
click at [199, 65] on font "التحكم في حقوق النشر (النشر الذاتي)" at bounding box center [210, 65] width 45 height 4
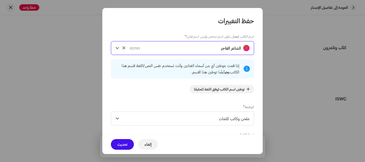
click at [212, 53] on div "الشاعر الفاجر 822183" at bounding box center [190, 47] width 120 height 13
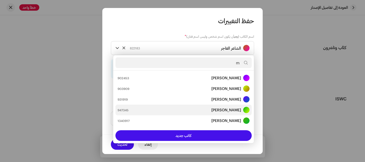
type input "m"
click at [211, 111] on strong "MOHAMED ALY AHMED AHMED ELGALLAD" at bounding box center [226, 109] width 30 height 5
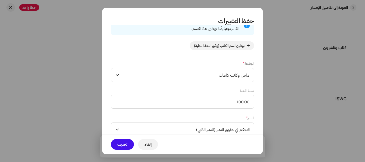
scroll to position [60, 0]
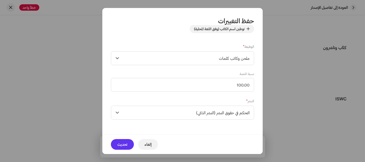
click at [123, 143] on font "تحديث" at bounding box center [122, 144] width 10 height 5
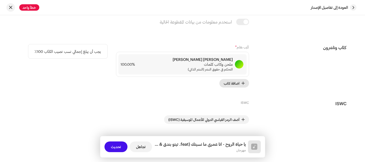
click at [233, 81] on span "اضافة كاتب" at bounding box center [232, 83] width 16 height 11
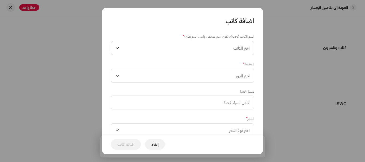
click at [227, 48] on span "اختر الكاتب" at bounding box center [185, 47] width 128 height 13
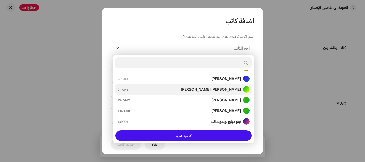
scroll to position [32, 0]
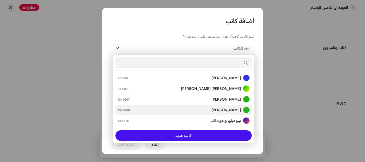
click at [214, 110] on font "[PERSON_NAME]" at bounding box center [226, 110] width 30 height 5
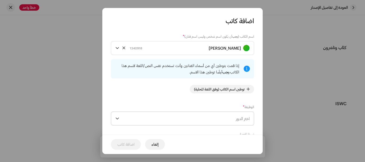
click at [220, 117] on span "اختر الدور" at bounding box center [185, 118] width 128 height 13
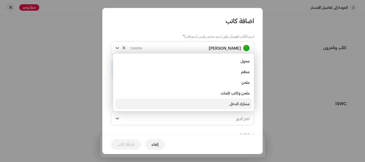
scroll to position [9, 0]
click at [236, 105] on font "شاعر غنائي" at bounding box center [241, 106] width 15 height 5
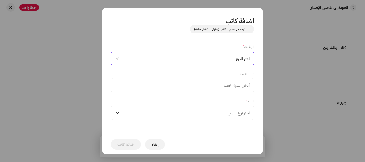
scroll to position [60, 0]
click at [220, 111] on span "اختر نوع النشر" at bounding box center [185, 112] width 128 height 13
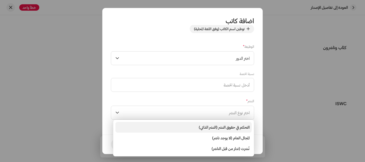
click at [230, 125] on span "التحكم في حقوق النشر (النشر الذاتي)" at bounding box center [224, 127] width 51 height 5
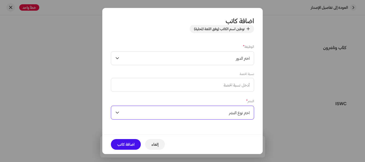
click at [128, 142] on span "اضافة كاتب" at bounding box center [125, 144] width 17 height 11
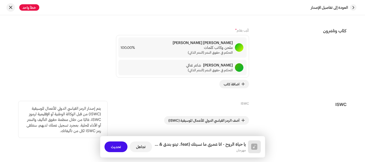
scroll to position [1175, 0]
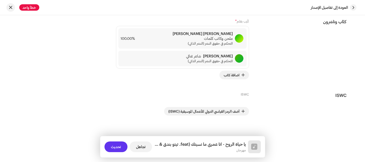
click at [118, 149] on span "تحديث" at bounding box center [116, 147] width 10 height 11
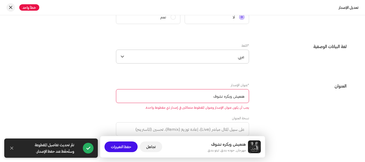
scroll to position [401, 0]
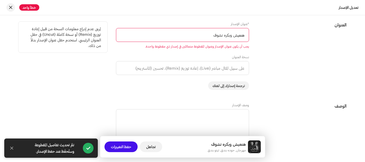
click at [207, 35] on input "هنعيش وبكره نشوف" at bounding box center [182, 35] width 133 height 14
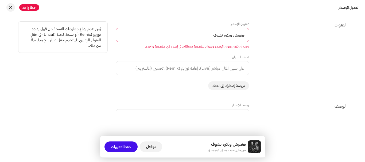
click at [212, 36] on input "هنعيش وبكره نشوف" at bounding box center [182, 35] width 133 height 14
click at [211, 36] on input "هنعيش وبكره نشوف" at bounding box center [182, 35] width 133 height 14
click at [211, 37] on input "هنعيش وبكره نشوف" at bounding box center [182, 35] width 133 height 14
click at [211, 36] on input "هنعيش وبكره نشوف" at bounding box center [182, 35] width 133 height 14
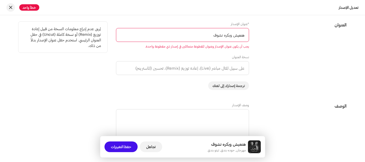
click at [212, 36] on input "هنعيش وبكره نشوف" at bounding box center [182, 35] width 133 height 14
click at [221, 36] on input "هنعيش وبكره نشوف" at bounding box center [182, 35] width 133 height 14
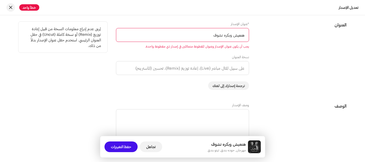
click at [221, 36] on input "هنعيش وبكره نشوف" at bounding box center [182, 35] width 133 height 14
click at [222, 37] on input "هنعيش وبكره نشوف" at bounding box center [182, 35] width 133 height 14
click at [227, 37] on input "هنعيش وبكره نشوف" at bounding box center [182, 35] width 133 height 14
click at [228, 37] on input "هنعيش وبكره نشوف" at bounding box center [182, 35] width 133 height 14
click at [228, 38] on input "هنعيش وبكره نشوف" at bounding box center [182, 35] width 133 height 14
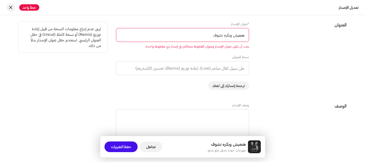
click at [228, 37] on input "هنعيش وبكره نشوف" at bounding box center [182, 35] width 133 height 14
type input "d"
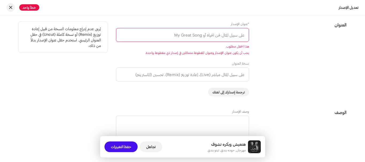
type input "d"
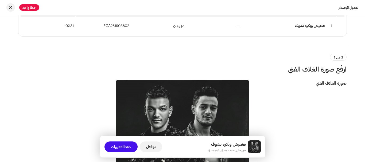
scroll to position [53, 0]
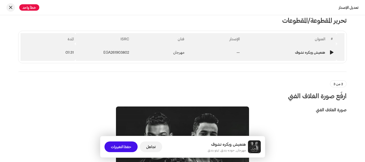
click at [192, 54] on td "—" at bounding box center [214, 52] width 55 height 17
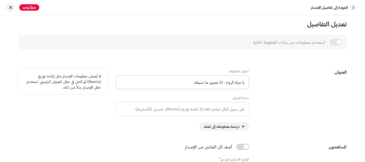
scroll to position [240, 0]
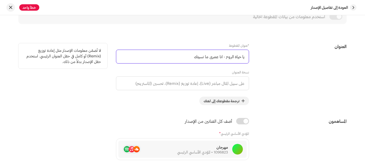
click at [210, 60] on input "يا حياة الروح - انا عمري ما نسيتك" at bounding box center [182, 57] width 133 height 14
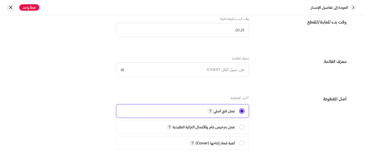
scroll to position [721, 0]
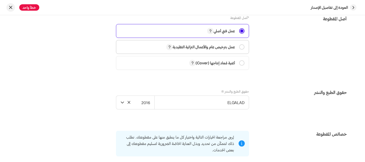
click at [235, 47] on font "عمل بترخيص عام والأعمال التراثية التقليدية" at bounding box center [204, 47] width 62 height 5
radio input "false"
radio input "true"
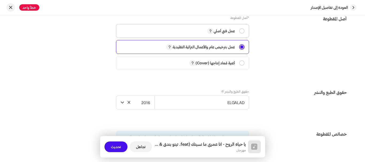
click at [232, 34] on span "عمل فني أصلي" at bounding box center [183, 30] width 124 height 13
radio input "true"
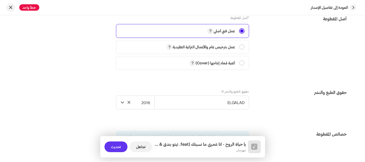
click at [114, 145] on span "تحديث" at bounding box center [116, 147] width 10 height 11
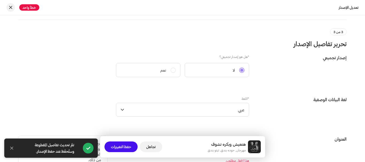
scroll to position [347, 0]
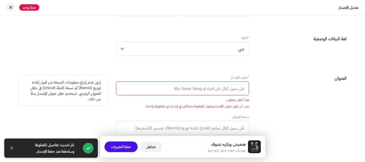
paste input "يا حياة الروح - انا عمري ما نسيتك"
type input "يا حياة الروح - انا عمري ما نسيتك"
click at [191, 115] on div "نسخة العنوان" at bounding box center [182, 125] width 133 height 20
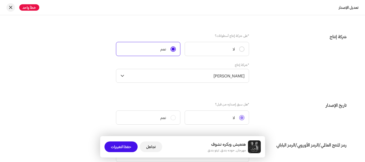
scroll to position [721, 0]
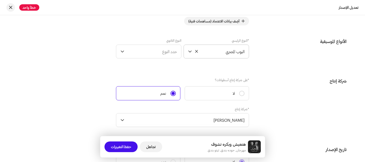
click at [231, 55] on span "البوب ​​المصري" at bounding box center [219, 51] width 51 height 13
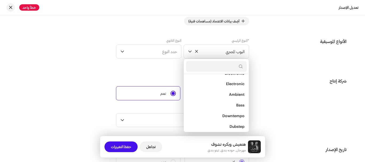
scroll to position [1958, 0]
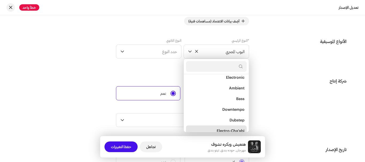
click at [222, 128] on span "Electro-Cha'abi" at bounding box center [231, 130] width 28 height 5
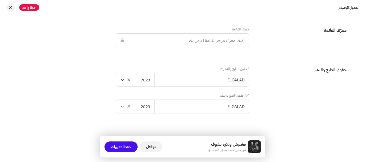
scroll to position [929, 0]
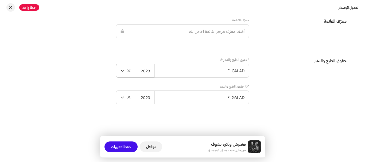
click at [147, 74] on span "2023" at bounding box center [138, 70] width 24 height 13
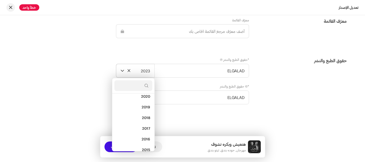
scroll to position [82, 0]
click at [148, 123] on span "2016" at bounding box center [146, 125] width 9 height 5
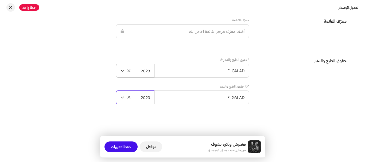
click at [140, 98] on span "2023" at bounding box center [138, 97] width 24 height 13
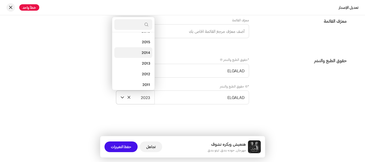
scroll to position [89, 0]
click at [142, 60] on li "2016" at bounding box center [133, 58] width 38 height 11
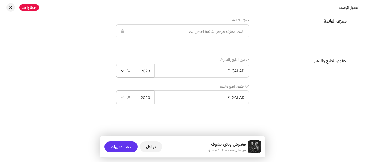
click at [124, 145] on font "حفظ التغييرات" at bounding box center [121, 147] width 20 height 5
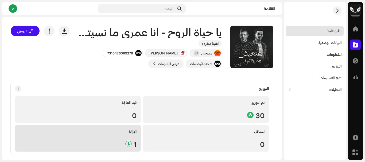
click at [117, 142] on div "1" at bounding box center [77, 144] width 117 height 7
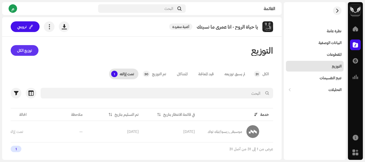
click at [25, 52] on span "توزيع الكل" at bounding box center [24, 50] width 15 height 11
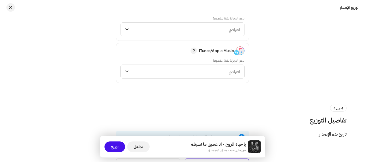
scroll to position [775, 0]
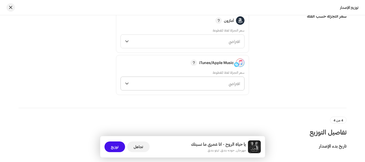
click at [209, 81] on span "افتراضي" at bounding box center [185, 83] width 109 height 13
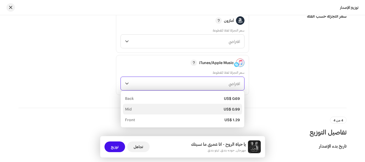
click at [227, 110] on div "US$ 0.99" at bounding box center [232, 109] width 16 height 5
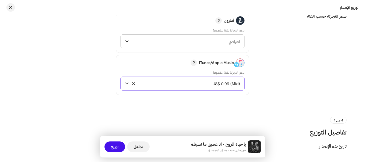
click at [214, 42] on span "افتراضي" at bounding box center [185, 41] width 109 height 13
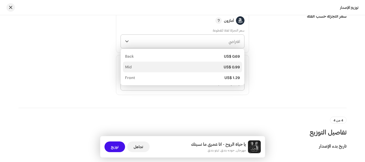
click at [218, 66] on div "US$ 0.99 Mid" at bounding box center [182, 66] width 115 height 5
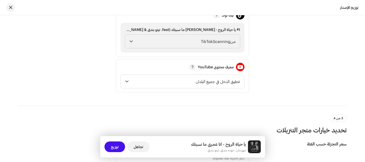
scroll to position [641, 0]
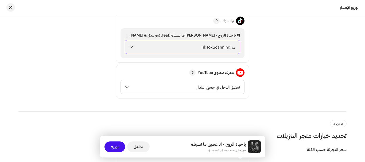
click at [208, 49] on span "منTikTokScanning" at bounding box center [185, 46] width 100 height 13
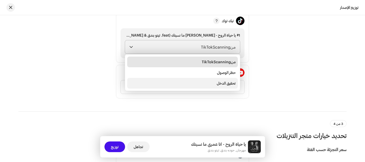
click at [213, 81] on li "تحقيق الدخل" at bounding box center [182, 83] width 111 height 11
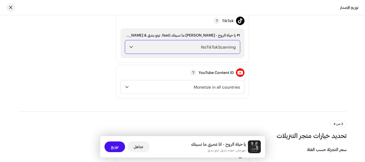
click at [192, 48] on span "NoTikTokScanning" at bounding box center [185, 46] width 100 height 13
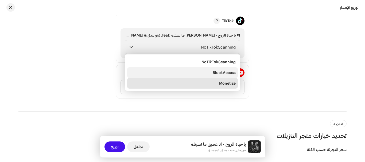
click at [220, 73] on span "BlockAccess" at bounding box center [224, 72] width 23 height 5
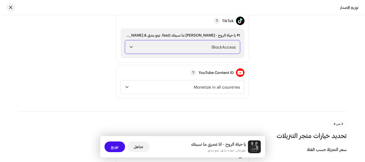
click at [211, 47] on span "BlockAccess" at bounding box center [185, 46] width 100 height 13
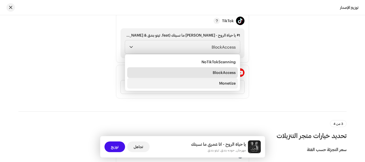
click at [216, 82] on li "Monetize" at bounding box center [182, 83] width 111 height 11
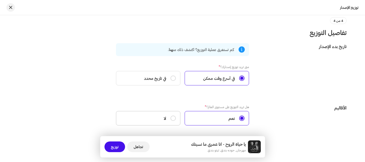
scroll to position [869, 0]
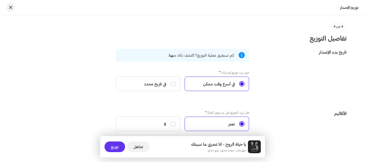
click at [114, 149] on span "توزيع" at bounding box center [115, 147] width 8 height 11
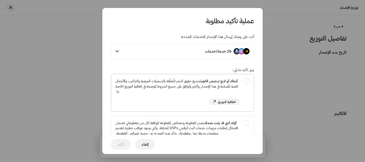
click at [247, 80] on div "أمتلك أو لديّ ترخيص قانوني لجميع حقوق النشر المُتعلّقة بالتسجيلات الصوتية والتر…" at bounding box center [182, 91] width 143 height 35
checkbox input "true"
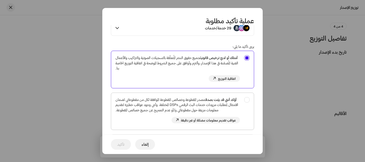
scroll to position [53, 0]
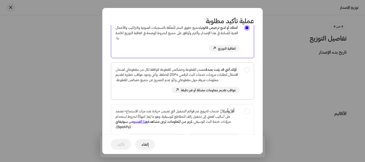
click at [247, 71] on div "أؤكد أنني قد بيّنت بصدق مصدر المقطوعة وخصائص المقطوعة الموافقة لكل من مقطوعاتي …" at bounding box center [182, 80] width 143 height 35
checkbox input "true"
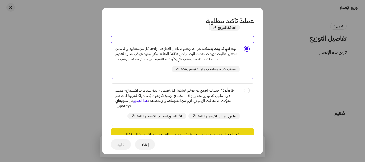
scroll to position [107, 0]
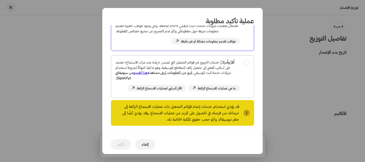
click at [248, 64] on div "أُقِرُّ وأُدرك أنَّ خدمات الترويج عبر قوائم التشغيل التي تضمن «زيادة عدد مرات ا…" at bounding box center [182, 76] width 143 height 40
checkbox input "true"
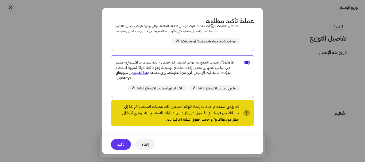
click at [117, 144] on button "تأكيد" at bounding box center [121, 144] width 20 height 11
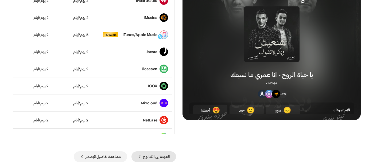
scroll to position [374, 0]
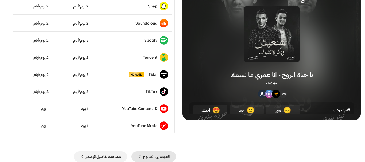
click at [157, 154] on span "العودة إلى الكتالوج" at bounding box center [156, 157] width 26 height 11
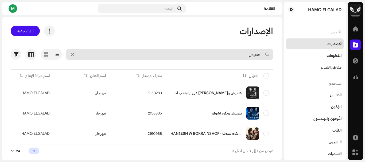
click at [236, 52] on input "هنعيش" at bounding box center [169, 54] width 207 height 11
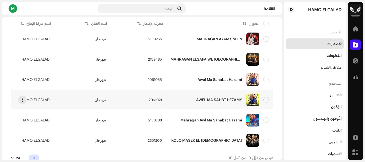
scroll to position [143, 0]
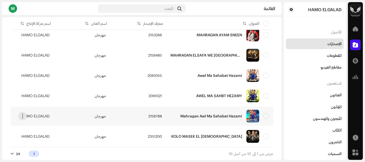
type input "ma"
click at [196, 114] on div "Mahragan Awl Ma Sahabat Hazami" at bounding box center [211, 116] width 62 height 4
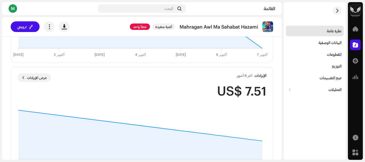
scroll to position [394, 0]
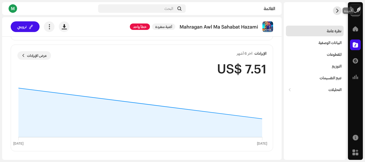
click at [338, 12] on span "button" at bounding box center [337, 11] width 4 height 4
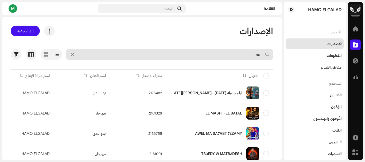
click at [246, 54] on input "ma" at bounding box center [169, 54] width 207 height 11
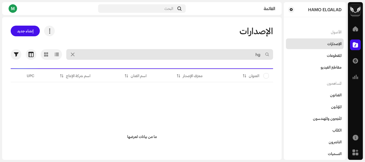
type input "h"
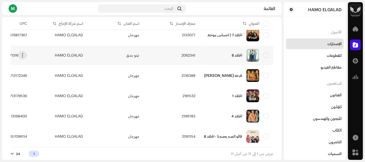
scroll to position [163, 0]
type input "الجلاد"
click at [17, 153] on div "24" at bounding box center [15, 154] width 9 height 4
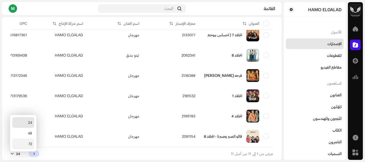
click at [23, 142] on div "72" at bounding box center [23, 144] width 22 height 11
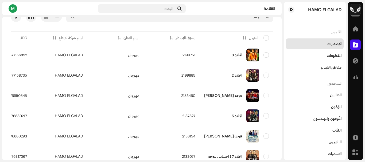
scroll to position [83, 0]
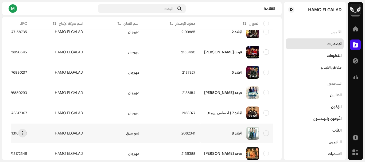
click at [234, 131] on div "الجلاد 8" at bounding box center [236, 133] width 65 height 13
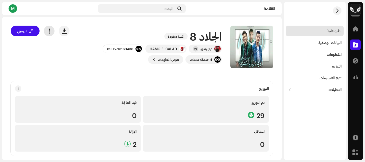
click at [52, 32] on span "button" at bounding box center [49, 31] width 5 height 4
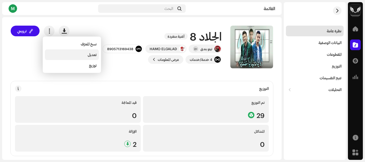
click at [83, 56] on div "تعديل" at bounding box center [72, 55] width 50 height 4
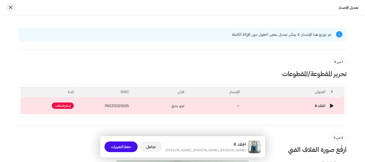
click at [139, 107] on td "تيتو بندق" at bounding box center [158, 105] width 55 height 17
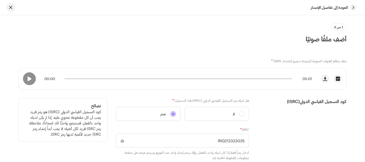
scroll to position [134, 0]
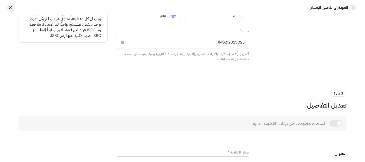
click at [235, 43] on input "ING212323025" at bounding box center [182, 42] width 133 height 14
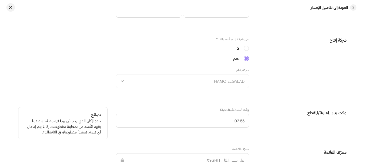
scroll to position [454, 0]
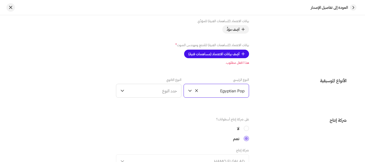
click at [236, 93] on span "Egyptian Pop" at bounding box center [219, 90] width 51 height 13
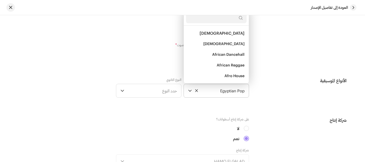
scroll to position [3320, 0]
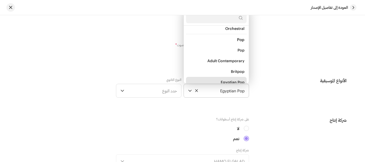
type input "ث"
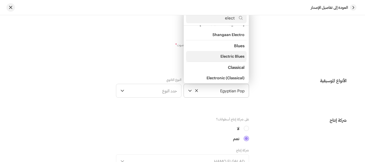
scroll to position [76, 0]
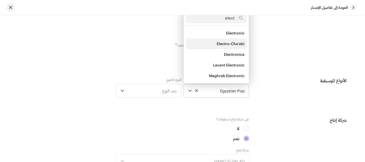
type input "elect"
click at [213, 44] on li "Electro-Cha'abi" at bounding box center [216, 43] width 61 height 11
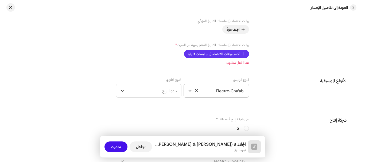
click at [228, 53] on span "أضِف بيانات الاعتماد (مساهمات فنية)" at bounding box center [213, 54] width 51 height 11
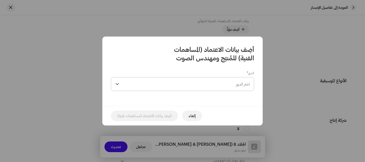
click at [208, 84] on span "اختر الدور" at bounding box center [185, 83] width 128 height 13
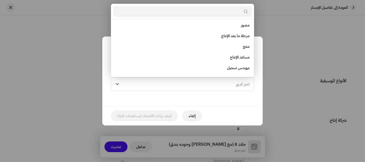
scroll to position [196, 0]
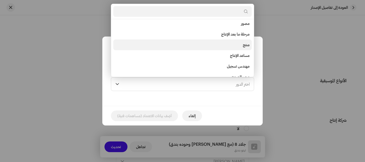
click at [231, 46] on li "منتج" at bounding box center [182, 45] width 138 height 11
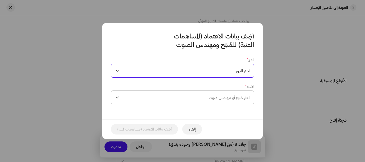
click at [207, 99] on span "اختَر مُنتِج أو مهندس صوت" at bounding box center [185, 97] width 128 height 13
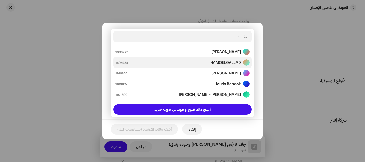
type input "h"
click at [212, 64] on strong "HAMOELGALLAD" at bounding box center [225, 62] width 31 height 5
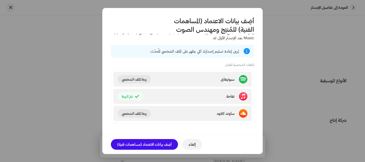
scroll to position [93, 0]
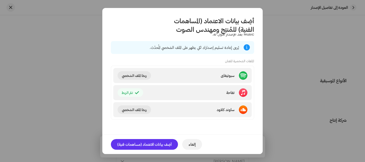
click at [158, 142] on font "أضِف بيانات الاعتماد (مساهمات فنية)" at bounding box center [144, 144] width 54 height 5
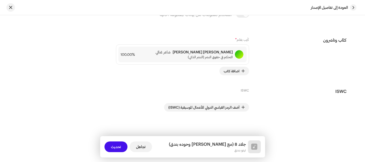
scroll to position [1491, 0]
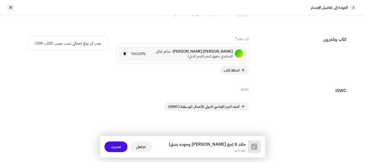
click at [204, 51] on font "[PERSON_NAME] [PERSON_NAME]" at bounding box center [203, 51] width 60 height 5
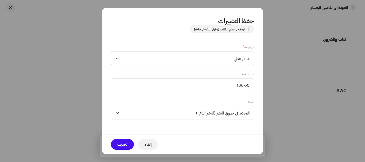
scroll to position [60, 0]
click at [229, 59] on span "شاعر غنائي" at bounding box center [185, 58] width 128 height 13
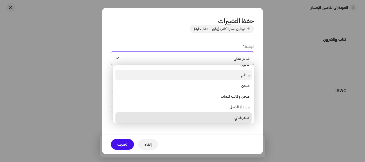
scroll to position [2, 0]
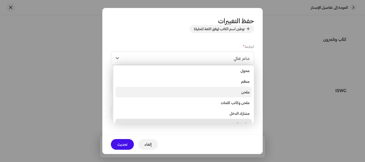
click at [240, 94] on li "ملحن" at bounding box center [183, 92] width 136 height 11
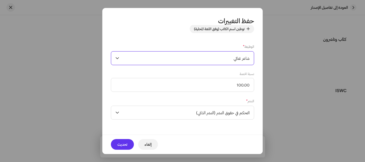
click at [123, 143] on font "تحديث" at bounding box center [122, 144] width 10 height 5
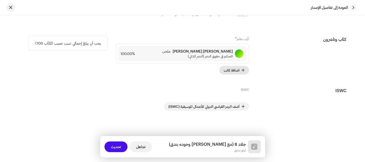
click at [230, 71] on font "اضافة كاتب" at bounding box center [232, 70] width 16 height 4
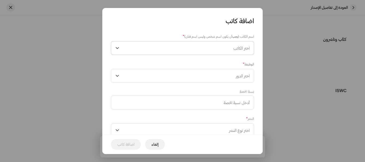
click at [218, 49] on span "اختر الكاتب" at bounding box center [185, 47] width 128 height 13
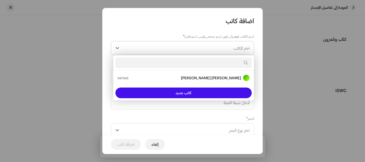
type input "m"
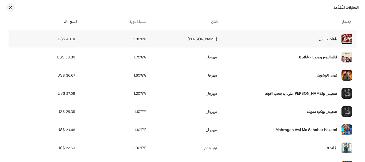
scroll to position [294, 0]
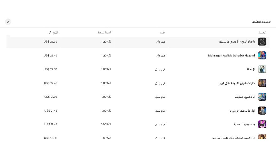
scroll to position [374, 0]
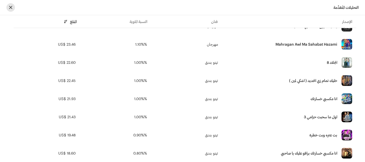
click at [11, 9] on span "button" at bounding box center [10, 7] width 3 height 4
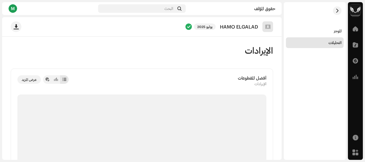
click at [13, 10] on div "M" at bounding box center [13, 8] width 9 height 9
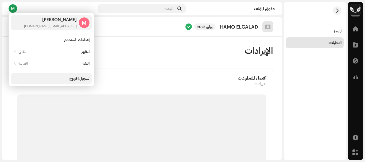
click at [79, 78] on div "تسجيل الخروج" at bounding box center [79, 78] width 20 height 4
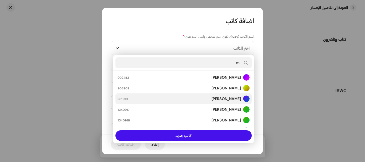
scroll to position [21, 0]
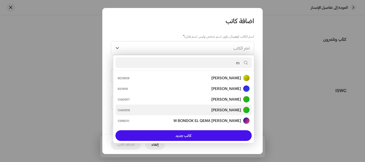
type input "m"
click at [211, 108] on strong "[PERSON_NAME]" at bounding box center [226, 109] width 30 height 5
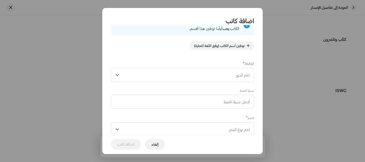
scroll to position [60, 0]
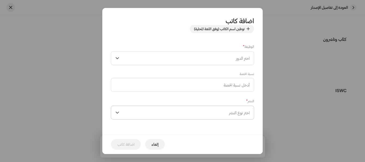
click at [232, 114] on font "اختر نوع النشر" at bounding box center [239, 112] width 21 height 5
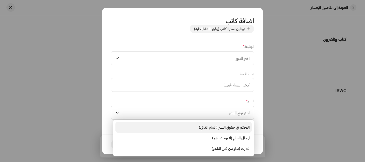
click at [233, 126] on font "التحكم في حقوق النشر (النشر الذاتي)" at bounding box center [224, 127] width 51 height 5
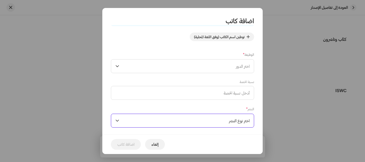
scroll to position [53, 0]
click at [228, 66] on span "اختر الدور" at bounding box center [185, 65] width 128 height 13
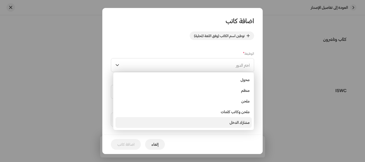
click at [223, 121] on li "مشارك الدخل" at bounding box center [183, 122] width 136 height 11
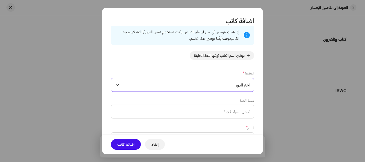
scroll to position [60, 0]
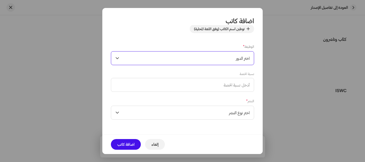
click at [234, 58] on span "اختر الدور" at bounding box center [185, 58] width 128 height 13
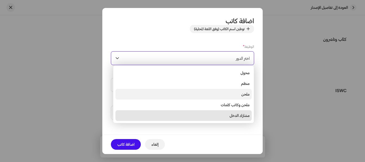
scroll to position [27, 0]
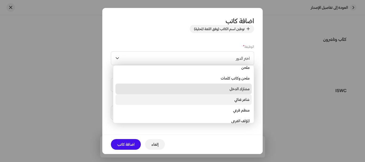
click at [228, 99] on li "شاعر غنائي" at bounding box center [183, 99] width 136 height 11
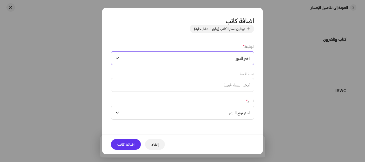
click at [132, 144] on font "اضافة كاتب" at bounding box center [125, 144] width 17 height 5
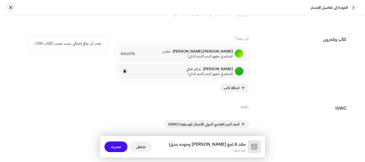
scroll to position [1508, 0]
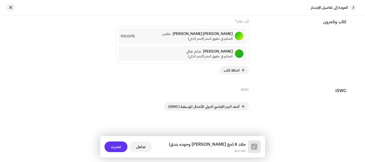
click at [119, 147] on font "تحديث" at bounding box center [116, 147] width 10 height 5
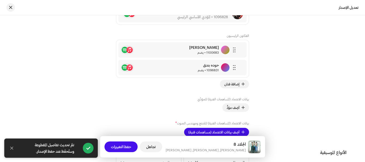
scroll to position [641, 0]
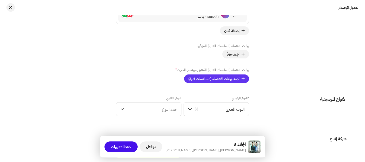
click at [211, 77] on font "أضِف بيانات الاعتماد (مساهمات فنية)" at bounding box center [213, 79] width 51 height 4
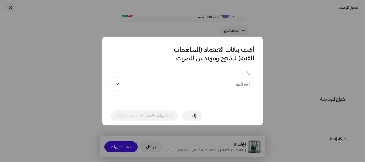
click at [208, 82] on span "اختر الدور" at bounding box center [185, 83] width 128 height 13
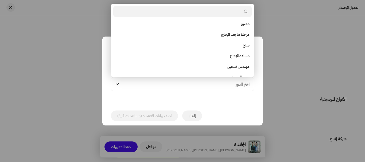
scroll to position [196, 0]
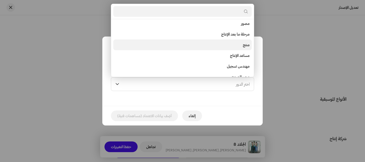
click at [218, 42] on li "منتج" at bounding box center [182, 45] width 138 height 11
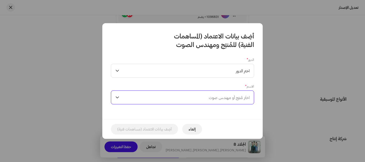
click at [211, 96] on font "اختَر مُنتِج أو مهندس صوت" at bounding box center [229, 97] width 41 height 5
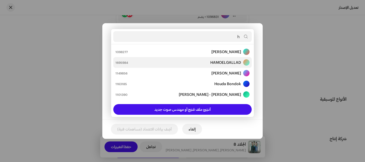
type input "h"
click at [220, 66] on li "HAMOELGALLAD 1695984" at bounding box center [182, 62] width 138 height 11
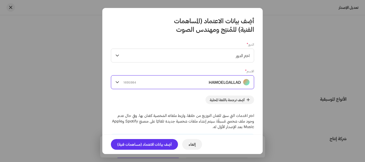
click at [163, 144] on font "أضِف بيانات الاعتماد (مساهمات فنية)" at bounding box center [144, 144] width 54 height 5
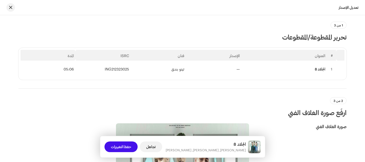
scroll to position [23, 0]
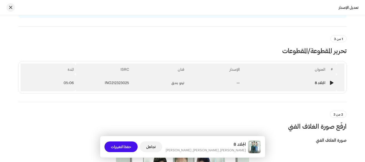
click at [191, 84] on td "—" at bounding box center [214, 82] width 55 height 17
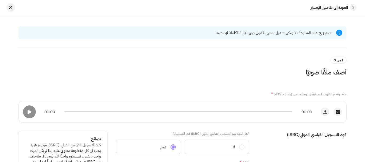
scroll to position [0, 0]
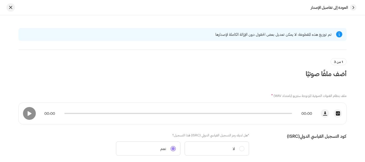
click at [9, 8] on button "button" at bounding box center [10, 7] width 9 height 9
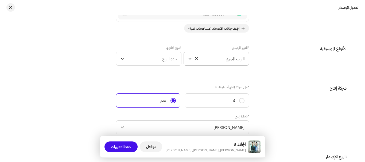
scroll to position [718, 0]
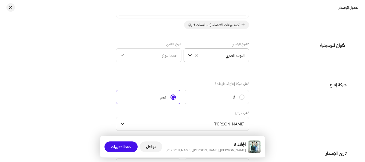
click at [236, 54] on font "البوب ​​المصري" at bounding box center [235, 55] width 19 height 5
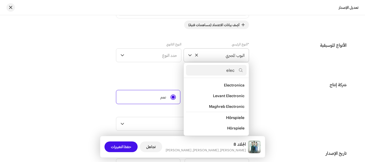
scroll to position [76, 0]
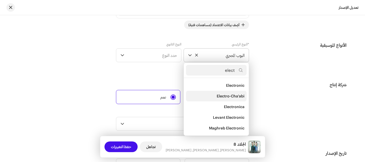
type input "elect"
click at [224, 94] on span "Electro-Cha'abi" at bounding box center [231, 96] width 28 height 5
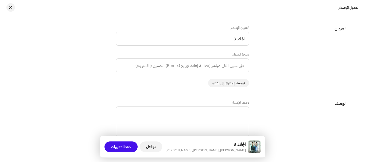
scroll to position [370, 0]
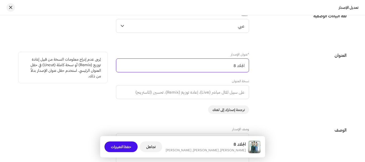
click at [224, 68] on input "الجلاد 8" at bounding box center [182, 66] width 133 height 14
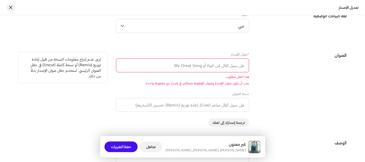
paste input "انا كان مالي ومال الزمن"
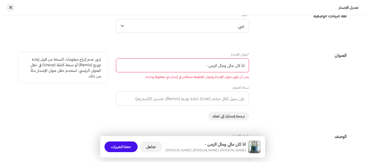
paste input "اه يا دنيا يا عنديه الجلاد 8"
click at [197, 68] on input "انا كان مالي ومال الزمن - اه يا دنيا يا عنديه الجلاد 8" at bounding box center [182, 66] width 133 height 14
click at [197, 69] on input "انا كان مالي ومال الزمن - اه يا دنيا يا عنديه الجلاد 8" at bounding box center [182, 66] width 133 height 14
click at [193, 66] on input "انا كان مالي ومال الزمن - اه يا دنيا يا عنديه الجلاد 8" at bounding box center [182, 66] width 133 height 14
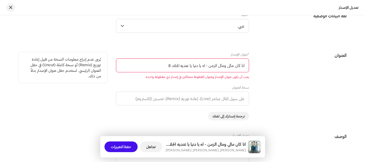
click at [193, 66] on input "انا كان مالي ومال الزمن - اه يا دنيا يا عنديه الجلاد 8" at bounding box center [182, 66] width 133 height 14
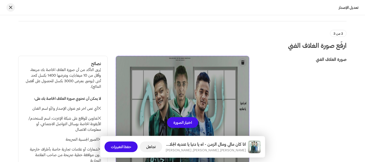
scroll to position [50, 0]
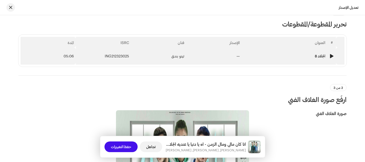
type input "انا كان مالي ومال الزمن - اه يا دنيا يا عنديه الجلاد 8"
click at [180, 57] on font "تيتو بندق" at bounding box center [177, 56] width 13 height 5
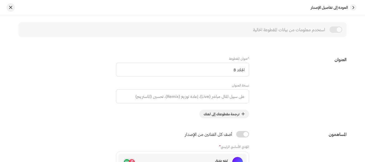
scroll to position [214, 0]
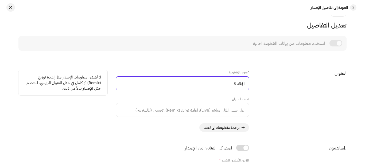
click at [226, 86] on input "الجلاد 8" at bounding box center [182, 83] width 133 height 14
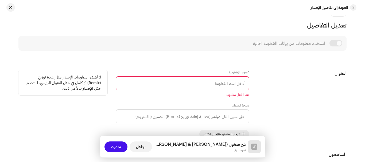
paste input "انا كان مالي ومال الزمن - اه يا دنيا يا عنديه الجلاد 8"
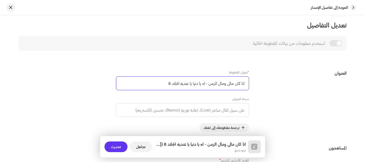
type input "انا كان مالي ومال الزمن - اه يا دنيا يا عنديه الجلاد 8"
click at [124, 144] on button "تحديث" at bounding box center [115, 147] width 23 height 11
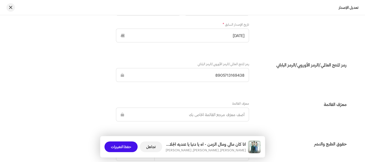
scroll to position [825, 0]
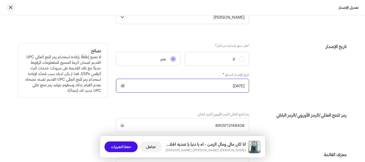
click at [215, 86] on p-datepicker "[DATE]" at bounding box center [182, 86] width 133 height 14
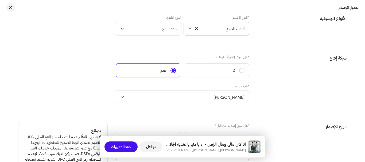
scroll to position [771, 0]
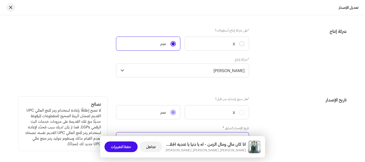
click at [241, 133] on input "[DATE]" at bounding box center [182, 139] width 133 height 14
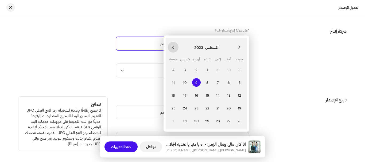
click at [174, 46] on icon "Next Month" at bounding box center [173, 47] width 2 height 3
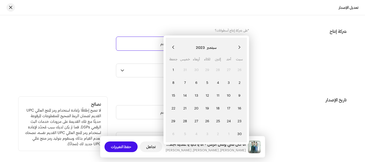
click at [174, 46] on icon "Next Month" at bounding box center [173, 47] width 2 height 3
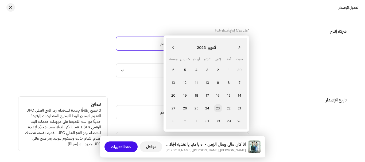
click at [218, 108] on span "23" at bounding box center [218, 108] width 9 height 9
type input "[DATE]"
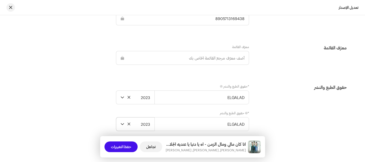
scroll to position [878, 0]
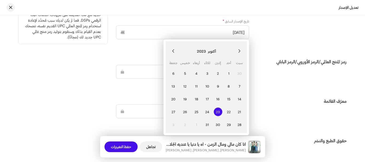
click at [219, 113] on span "23" at bounding box center [218, 112] width 9 height 9
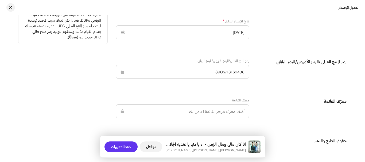
click at [125, 148] on font "حفظ التغييرات" at bounding box center [121, 147] width 20 height 5
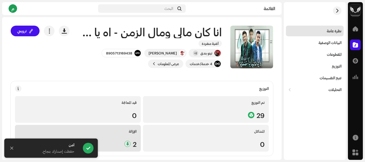
click at [118, 137] on div "[DEMOGRAPHIC_DATA] 2" at bounding box center [78, 138] width 126 height 27
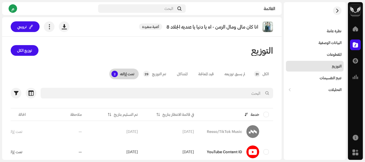
click at [125, 74] on div "تمت إزالته" at bounding box center [127, 74] width 14 height 11
click at [31, 51] on font "توزيع الكل" at bounding box center [24, 50] width 15 height 5
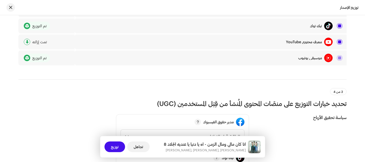
scroll to position [508, 0]
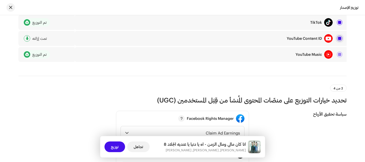
click at [339, 38] on input "checkbox" at bounding box center [339, 38] width 5 height 5
checkbox input "false"
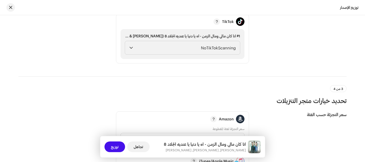
scroll to position [641, 0]
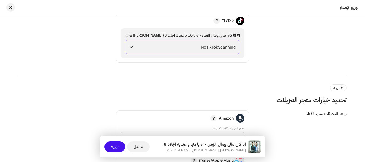
click at [214, 49] on span "NoTikTokScanning" at bounding box center [185, 46] width 100 height 13
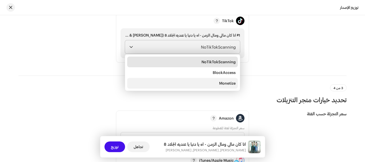
click at [222, 81] on span "Monetize" at bounding box center [227, 83] width 17 height 5
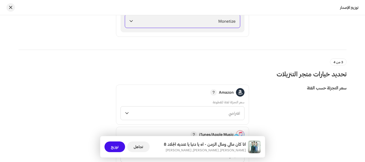
scroll to position [721, 0]
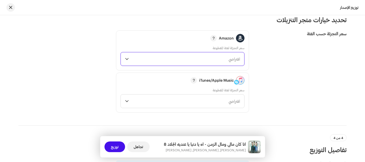
click at [207, 59] on span "افتراضي" at bounding box center [185, 58] width 109 height 13
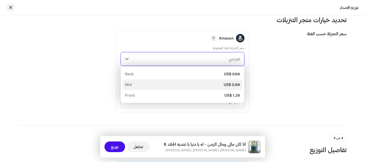
click at [218, 84] on div "US$ 0.99 Mid" at bounding box center [182, 84] width 115 height 5
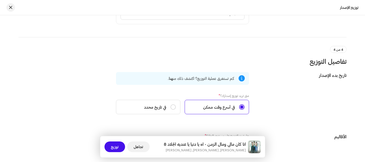
scroll to position [780, 0]
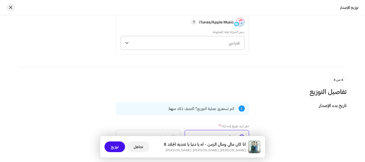
click at [219, 39] on span "افتراضي" at bounding box center [185, 42] width 109 height 13
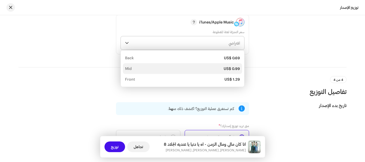
click at [227, 67] on div "US$ 0.99" at bounding box center [232, 68] width 16 height 5
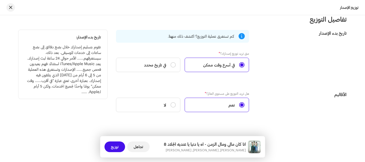
scroll to position [860, 0]
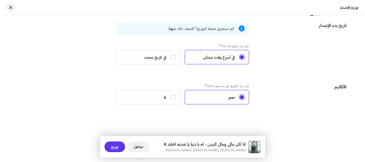
click at [119, 145] on button "توزيع" at bounding box center [114, 147] width 21 height 11
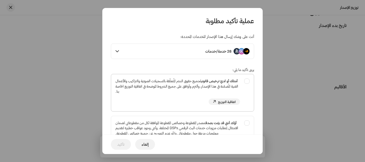
click at [248, 81] on div "أمتلك أو لديّ ترخيص قانوني لجميع حقوق النشر المُتعلّقة بالتسجيلات الصوتية والتر…" at bounding box center [182, 91] width 143 height 35
checkbox input "true"
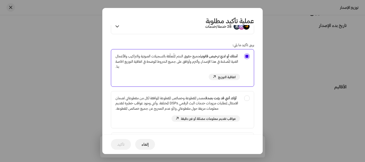
scroll to position [53, 0]
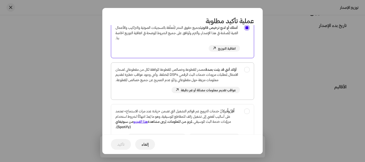
click at [246, 69] on div "أؤكد أنني قد بيّنت بصدق مصدر المقطوعة وخصائص المقطوعة الموافقة لكل من مقطوعاتي …" at bounding box center [182, 80] width 143 height 35
checkbox input "true"
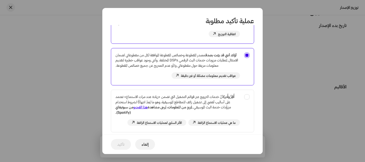
scroll to position [80, 0]
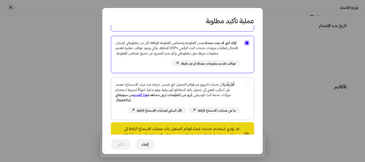
click at [247, 91] on div "أُقِرُّ وأُدرك أنَّ خدمات الترويج عبر قوائم التشغيل التي تضمن «زيادة عدد مرات ا…" at bounding box center [182, 98] width 143 height 40
checkbox input "true"
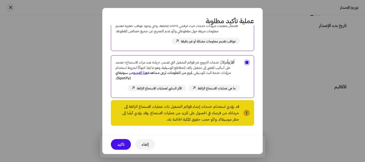
scroll to position [107, 0]
click at [123, 146] on span "تأكيد" at bounding box center [120, 144] width 7 height 11
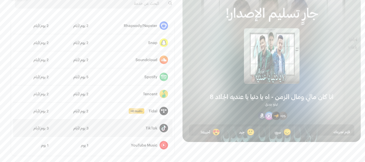
scroll to position [38, 0]
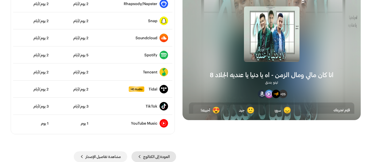
click at [158, 158] on span "العودة إلى الكتالوج" at bounding box center [156, 157] width 26 height 11
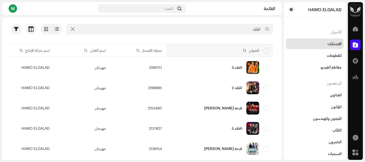
scroll to position [107, 0]
